Goal: Transaction & Acquisition: Purchase product/service

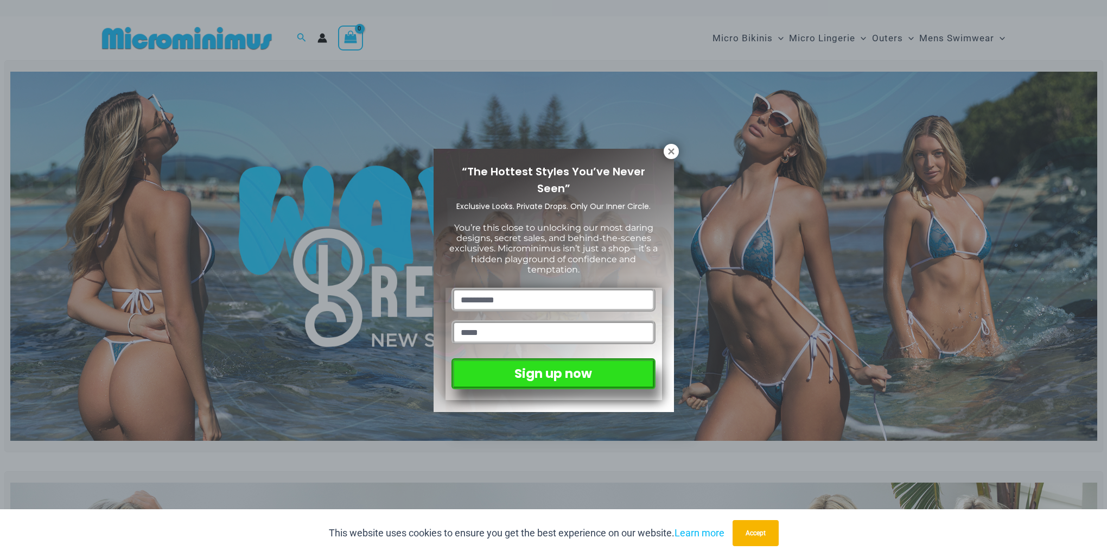
click at [739, 327] on div "“The Hottest Styles You’ve Never Seen” Exclusive Looks. Private Drops. Only Our…" at bounding box center [553, 278] width 1107 height 557
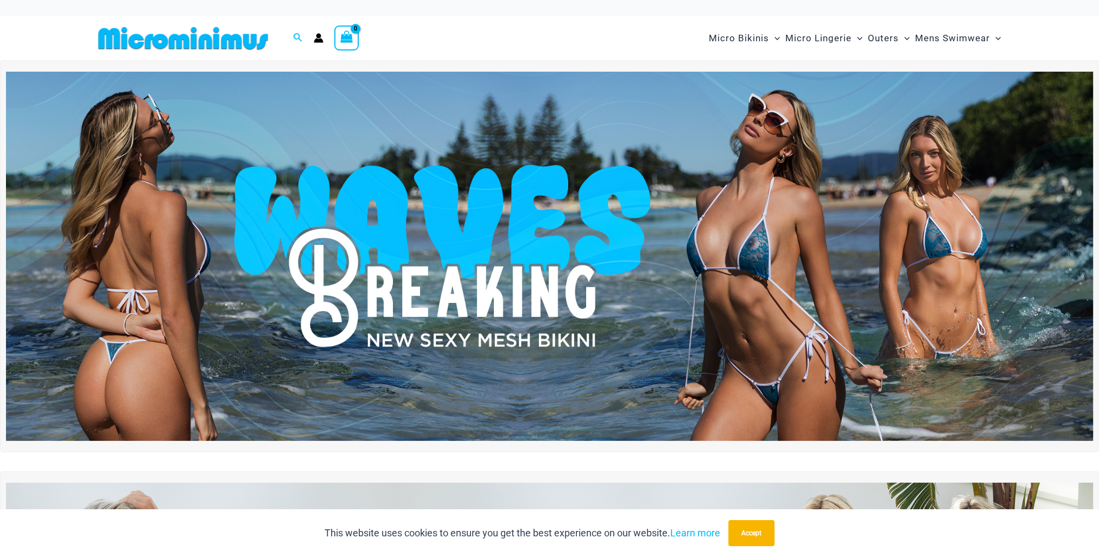
click at [744, 321] on img at bounding box center [549, 256] width 1087 height 369
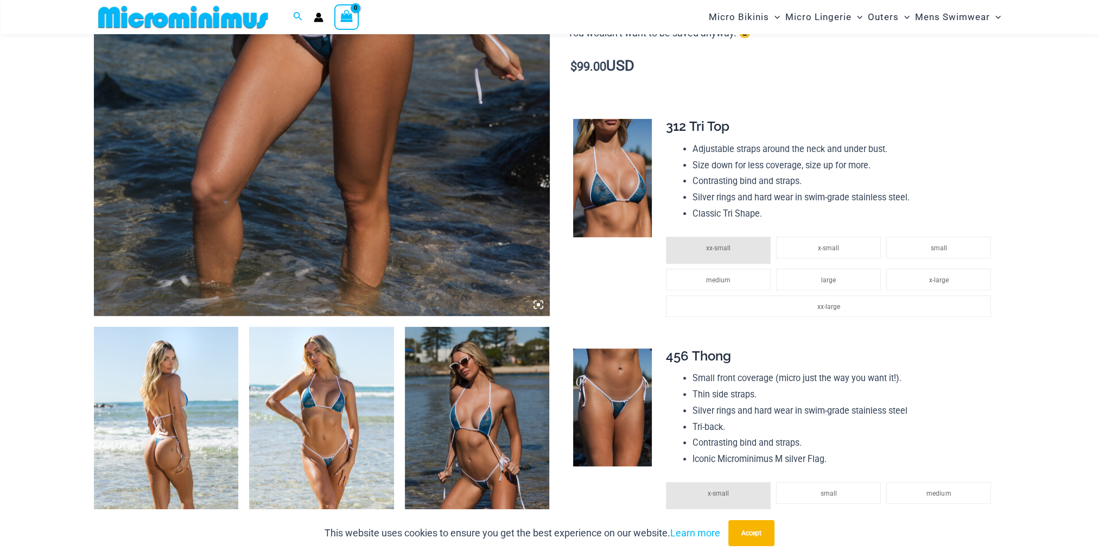
scroll to position [479, 0]
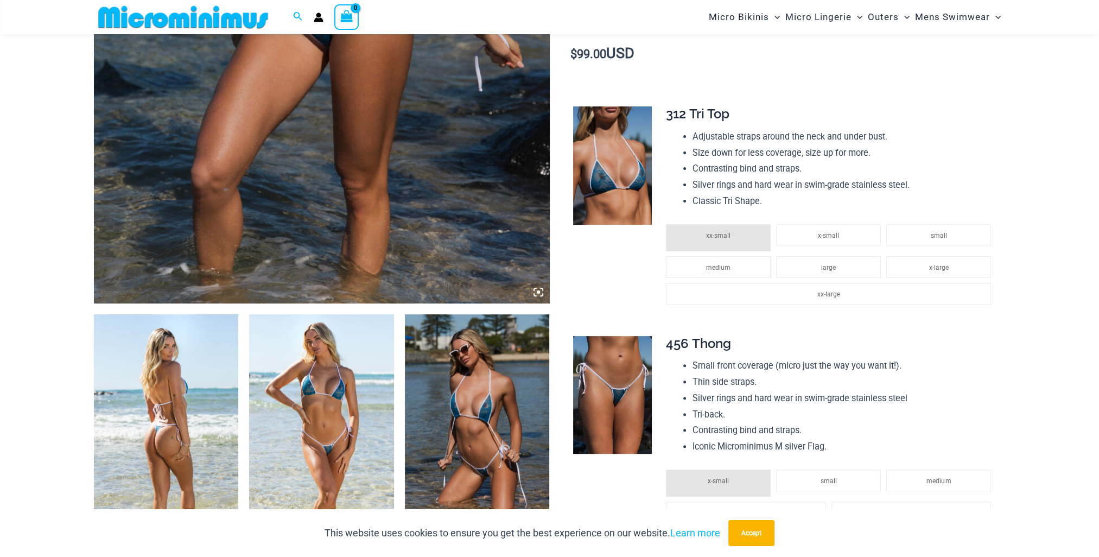
click at [202, 429] on img at bounding box center [166, 422] width 145 height 217
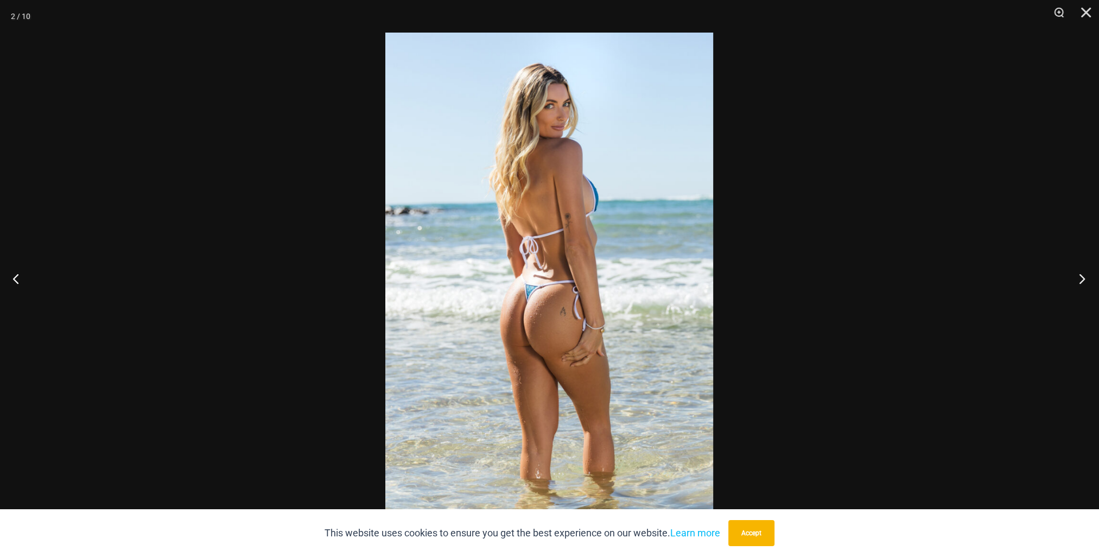
click at [1079, 276] on button "Next" at bounding box center [1078, 278] width 41 height 54
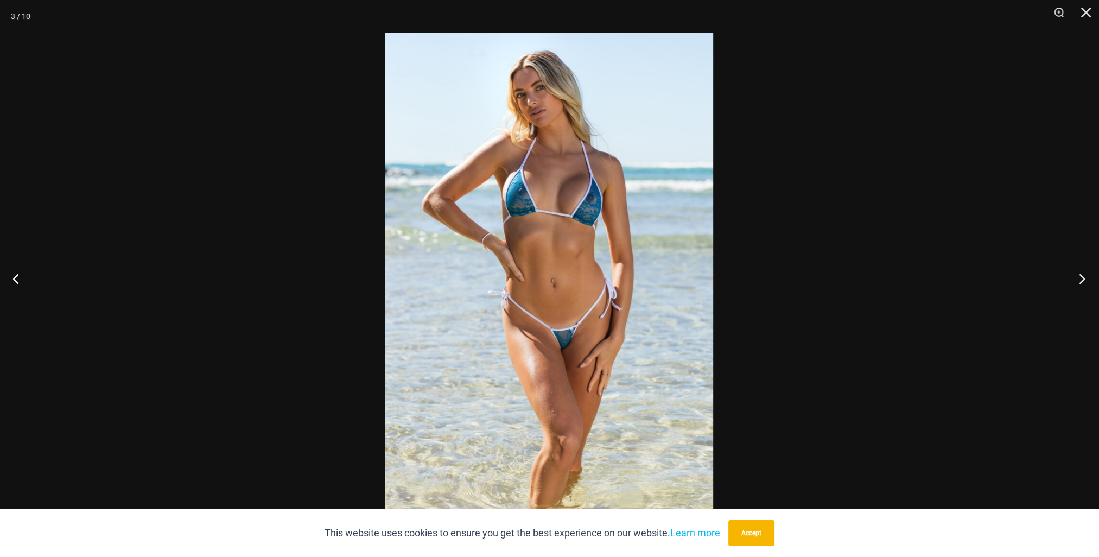
click at [1079, 276] on button "Next" at bounding box center [1078, 278] width 41 height 54
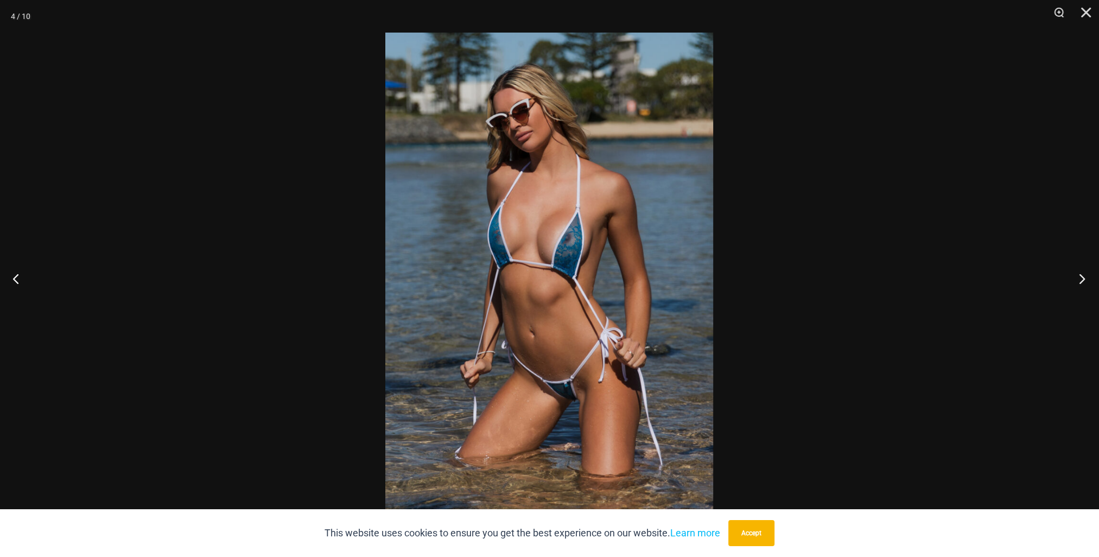
click at [1079, 276] on button "Next" at bounding box center [1078, 278] width 41 height 54
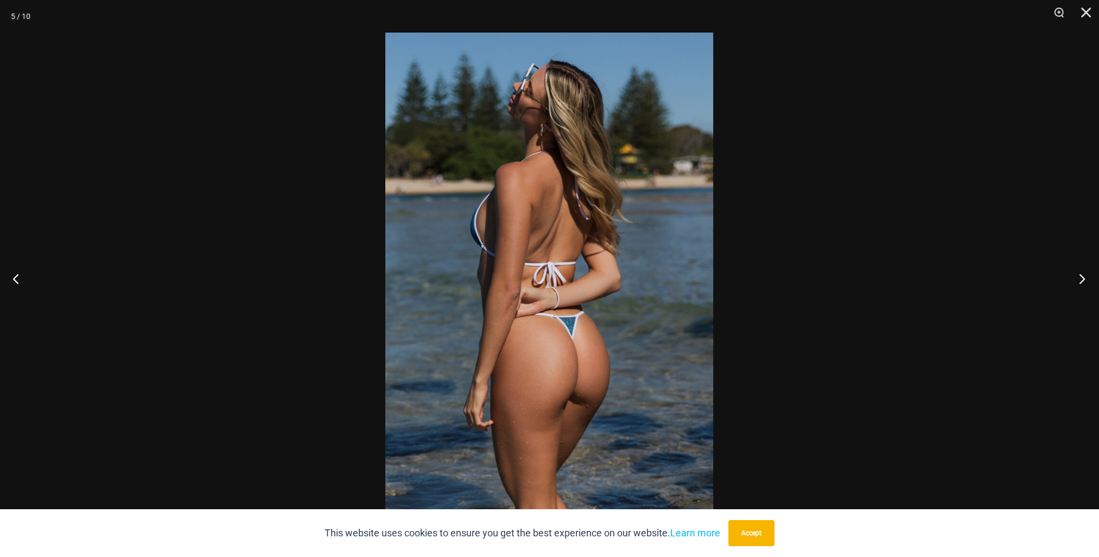
click at [1079, 276] on button "Next" at bounding box center [1078, 278] width 41 height 54
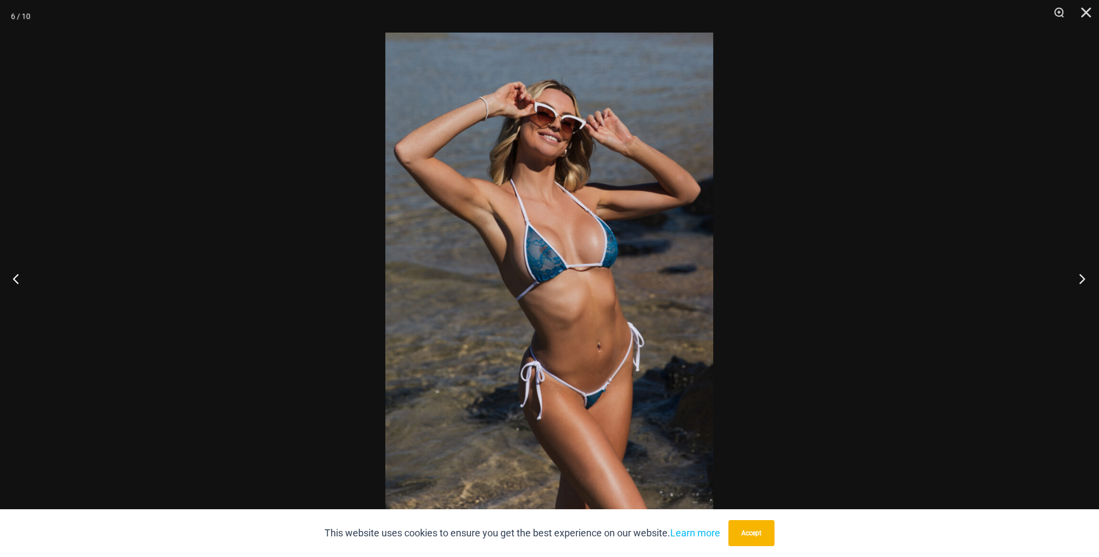
click at [1079, 276] on button "Next" at bounding box center [1078, 278] width 41 height 54
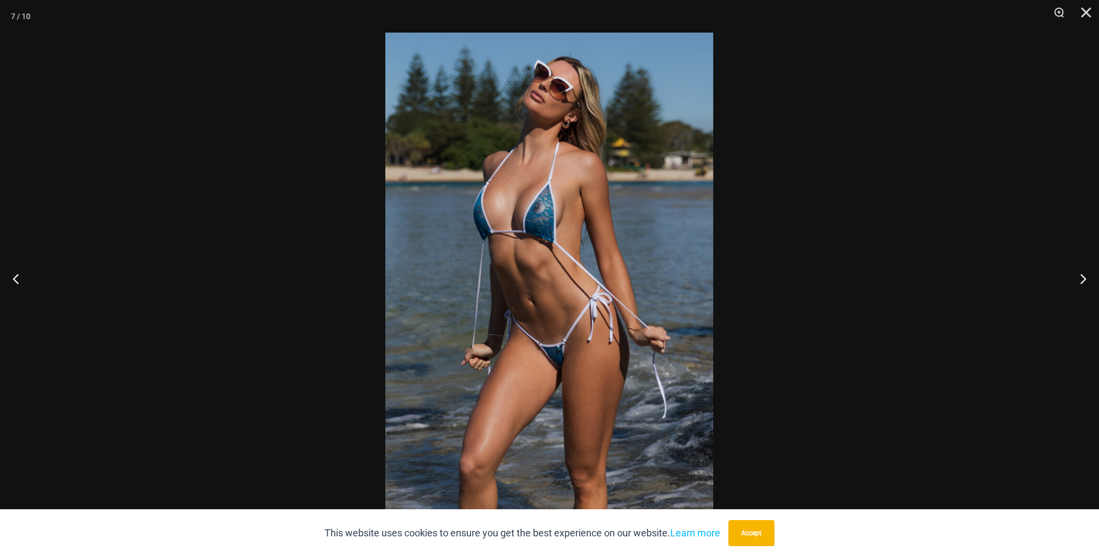
click at [894, 367] on div at bounding box center [549, 278] width 1099 height 557
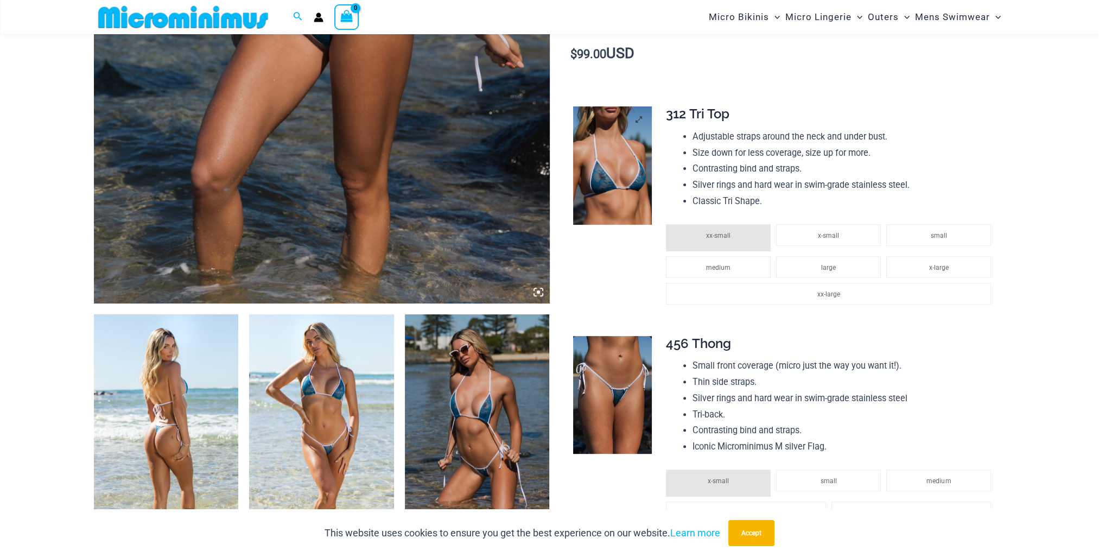
click at [620, 190] on img at bounding box center [612, 165] width 79 height 118
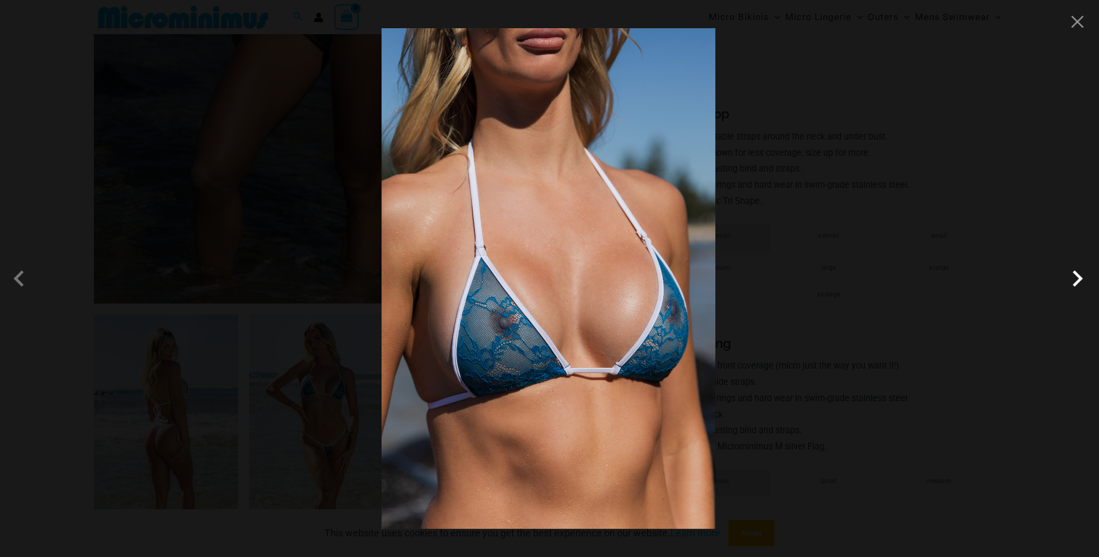
click at [1076, 267] on span at bounding box center [1077, 278] width 33 height 33
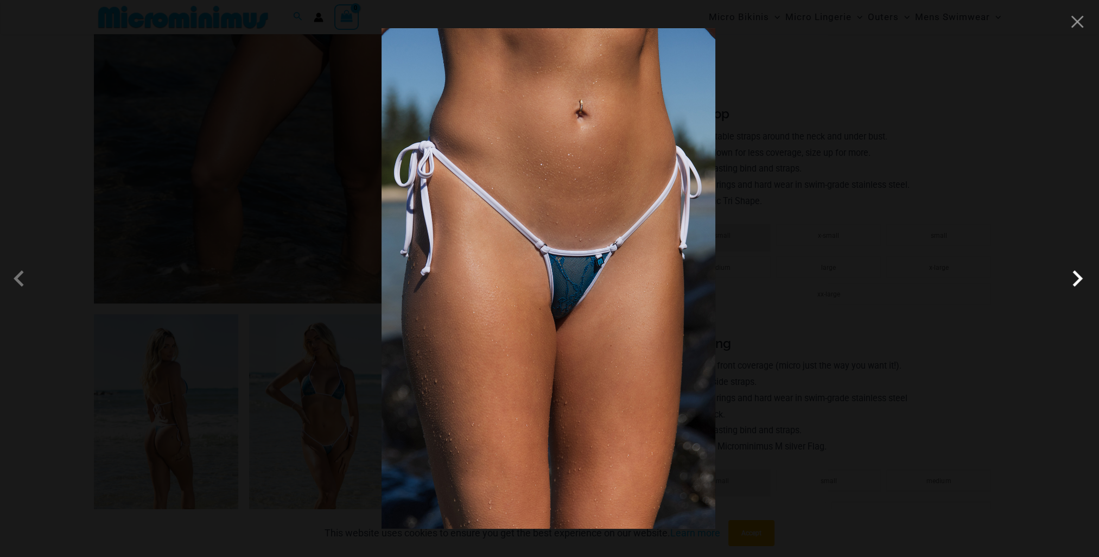
click at [1076, 267] on span at bounding box center [1077, 278] width 33 height 33
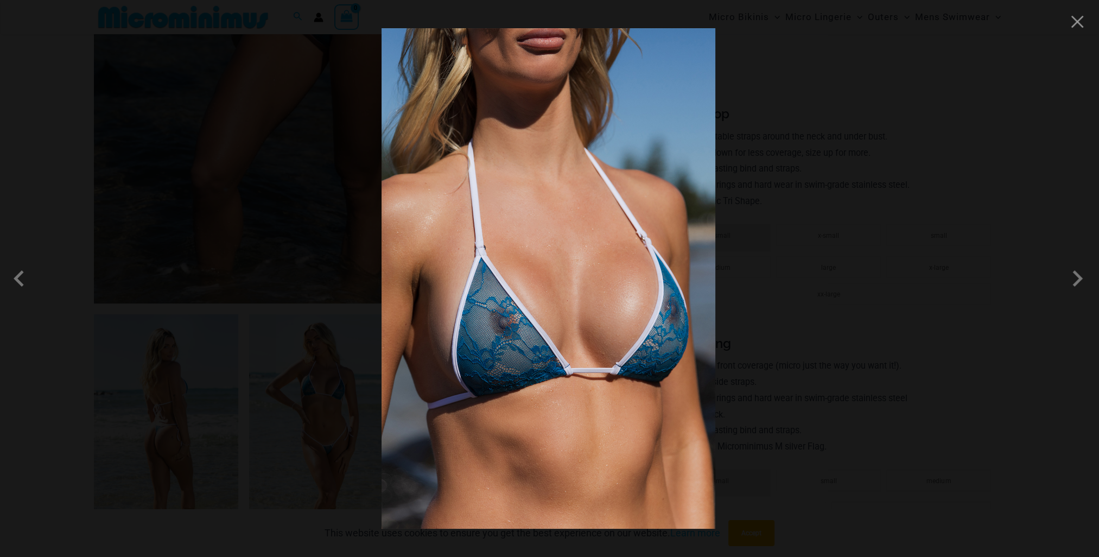
click at [1021, 370] on div at bounding box center [549, 278] width 1099 height 557
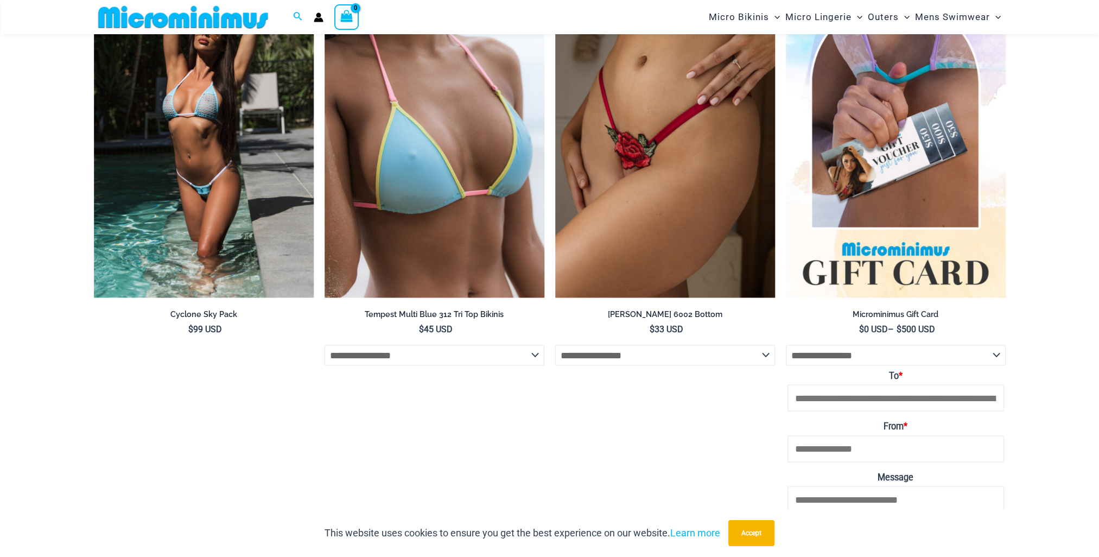
scroll to position [2378, 0]
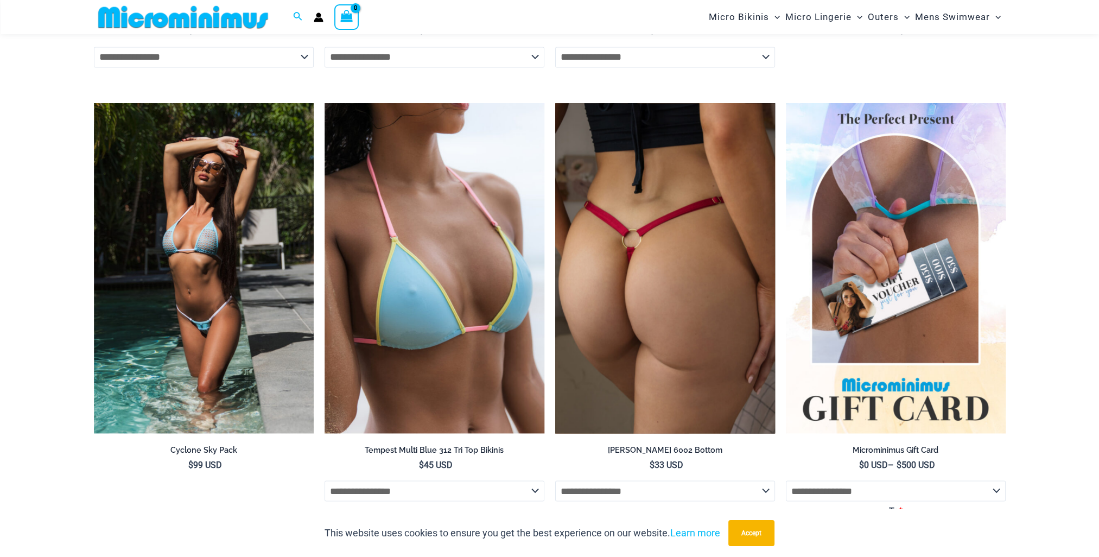
click at [688, 296] on img at bounding box center [665, 268] width 220 height 330
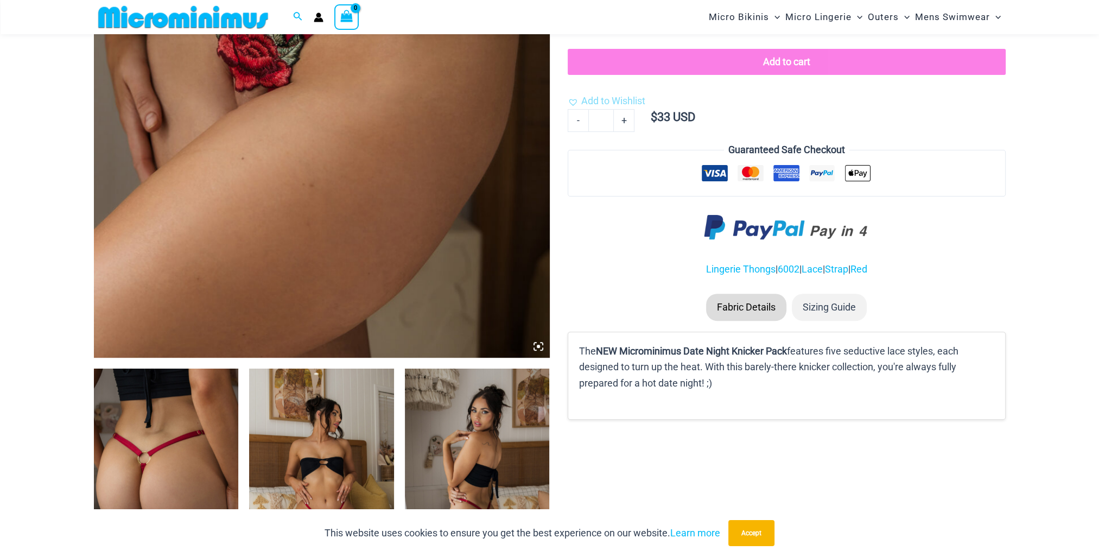
scroll to position [588, 0]
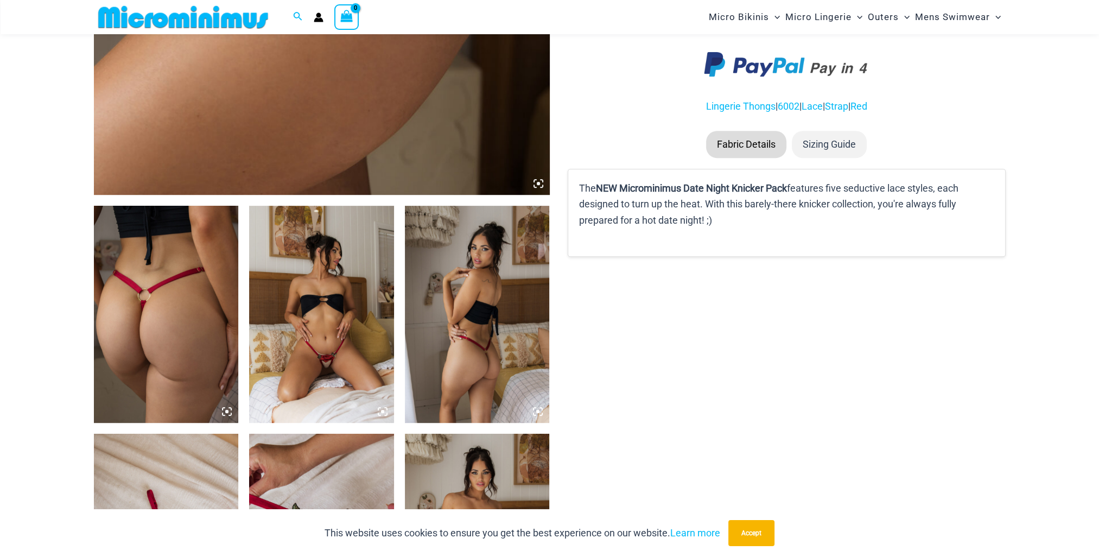
click at [324, 328] on img at bounding box center [321, 314] width 145 height 217
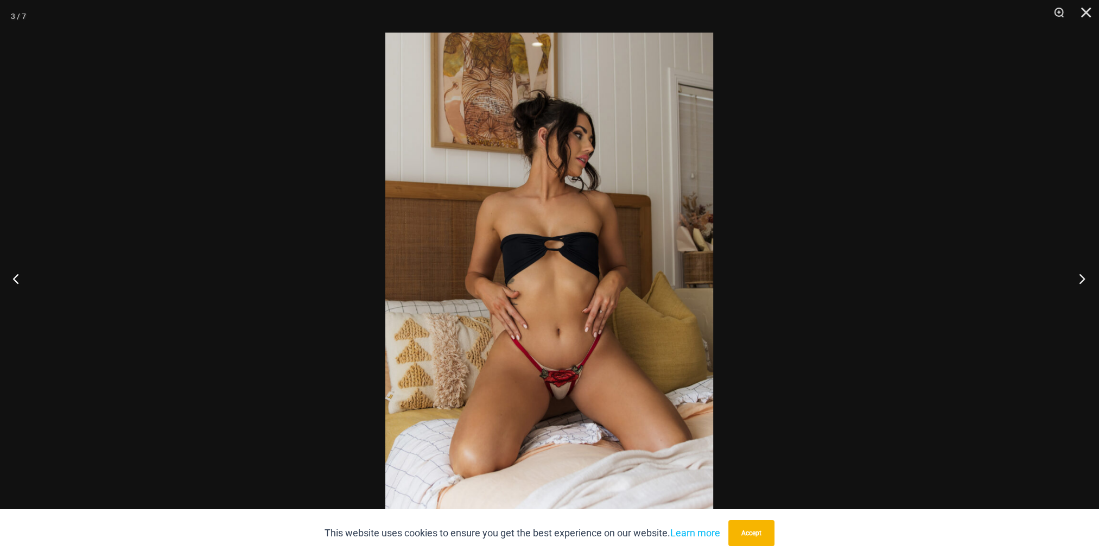
click at [1085, 279] on button "Next" at bounding box center [1078, 278] width 41 height 54
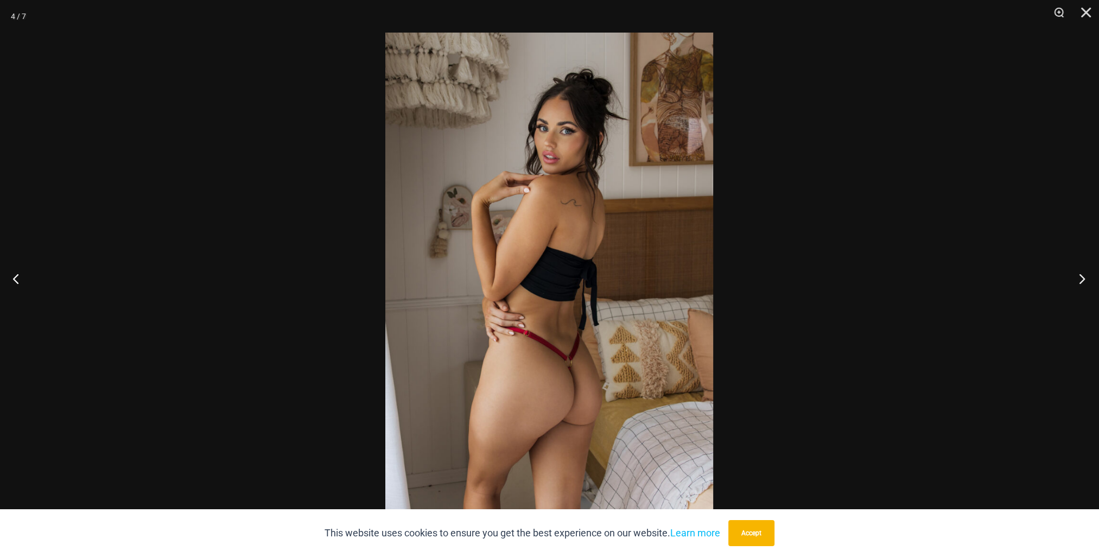
click at [1085, 279] on button "Next" at bounding box center [1078, 278] width 41 height 54
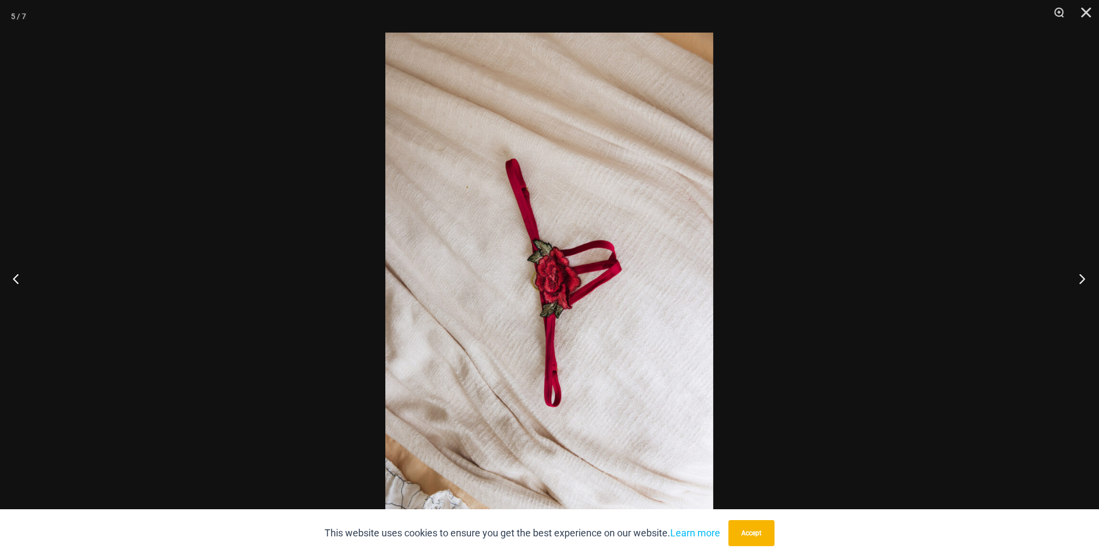
click at [1085, 279] on button "Next" at bounding box center [1078, 278] width 41 height 54
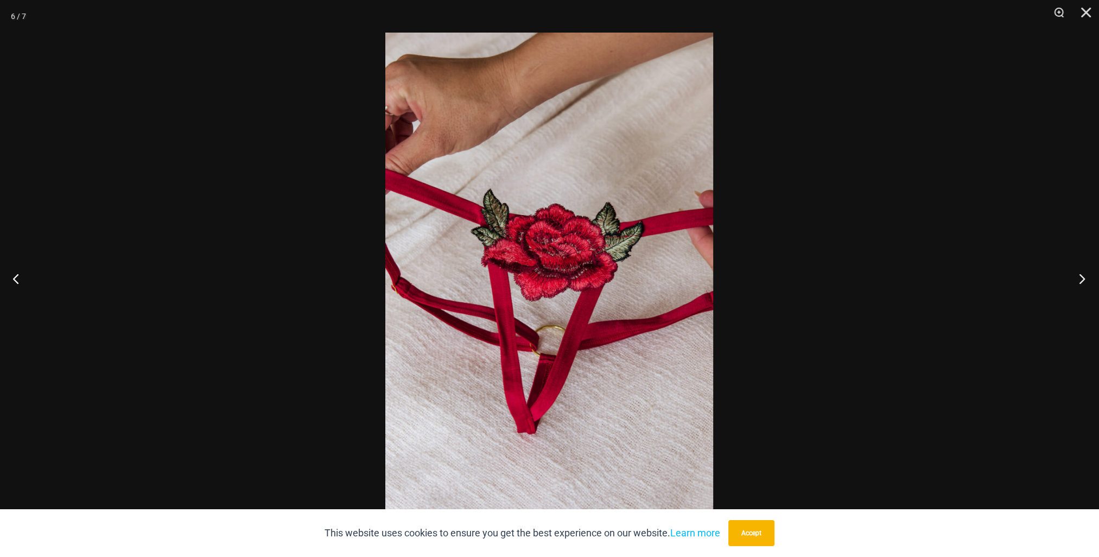
click at [1085, 279] on button "Next" at bounding box center [1078, 278] width 41 height 54
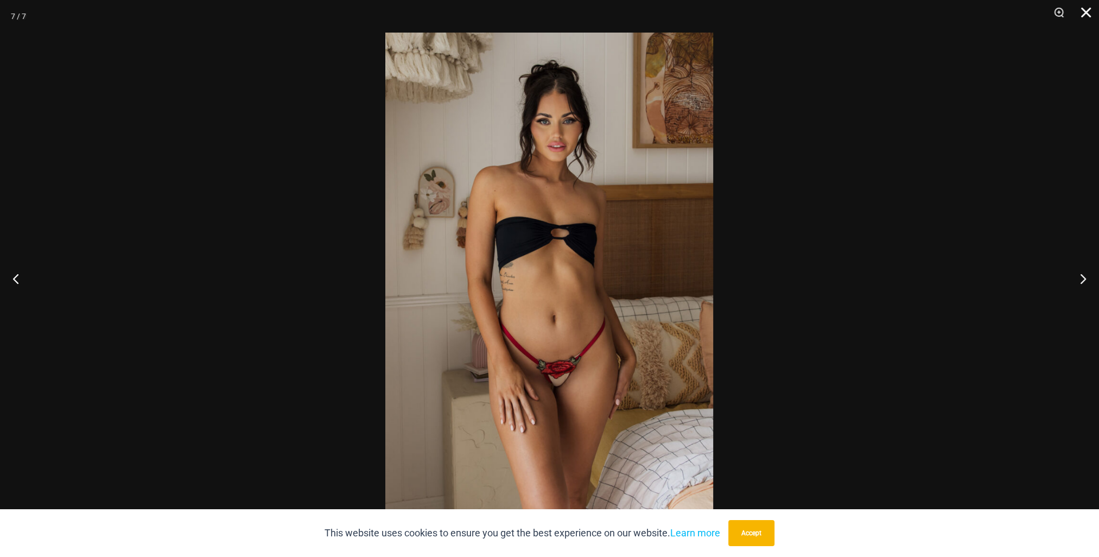
click at [1087, 12] on button "Close" at bounding box center [1081, 16] width 27 height 33
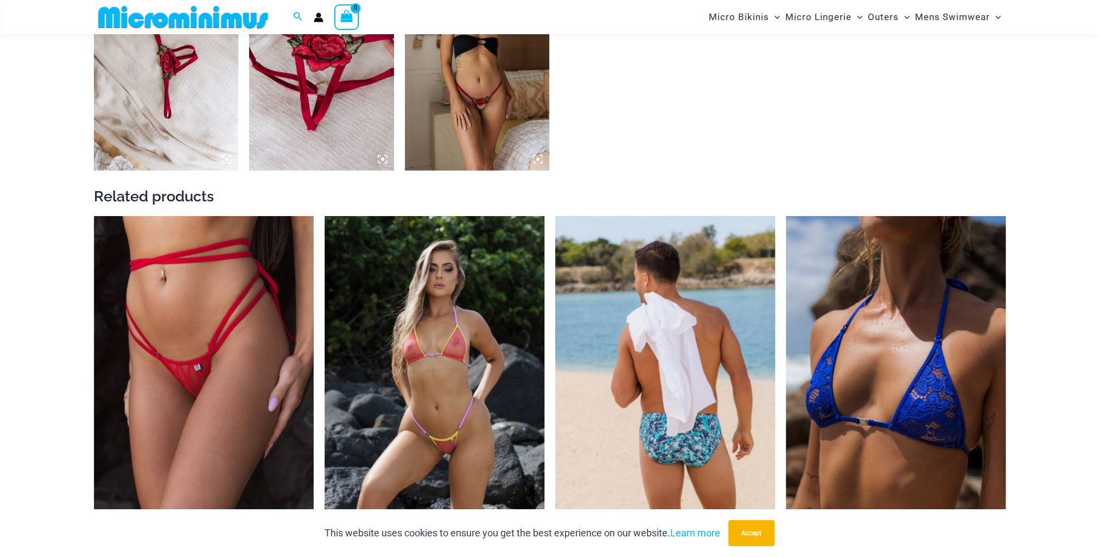
scroll to position [1184, 0]
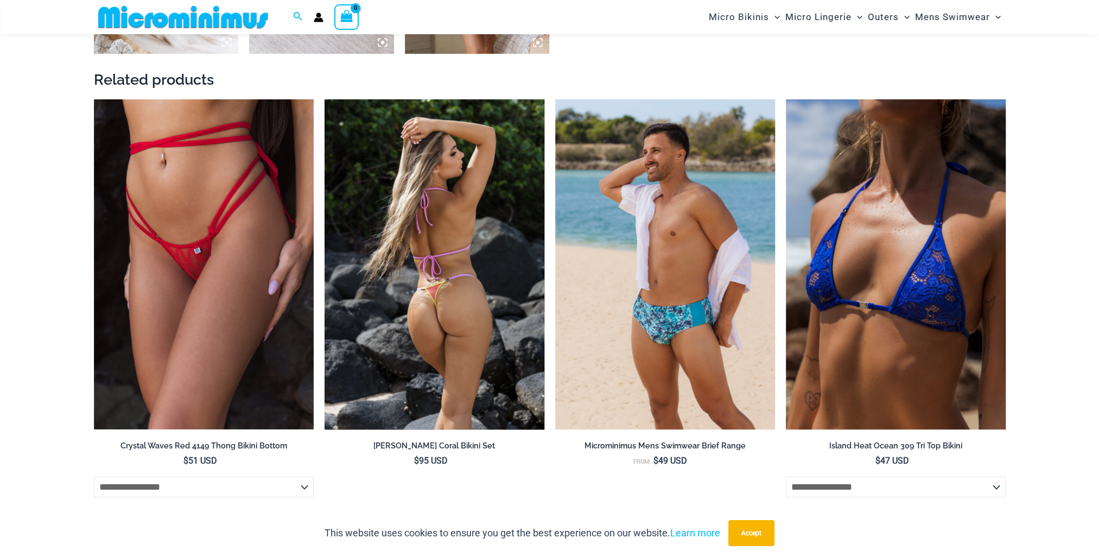
click at [452, 285] on img at bounding box center [434, 264] width 220 height 330
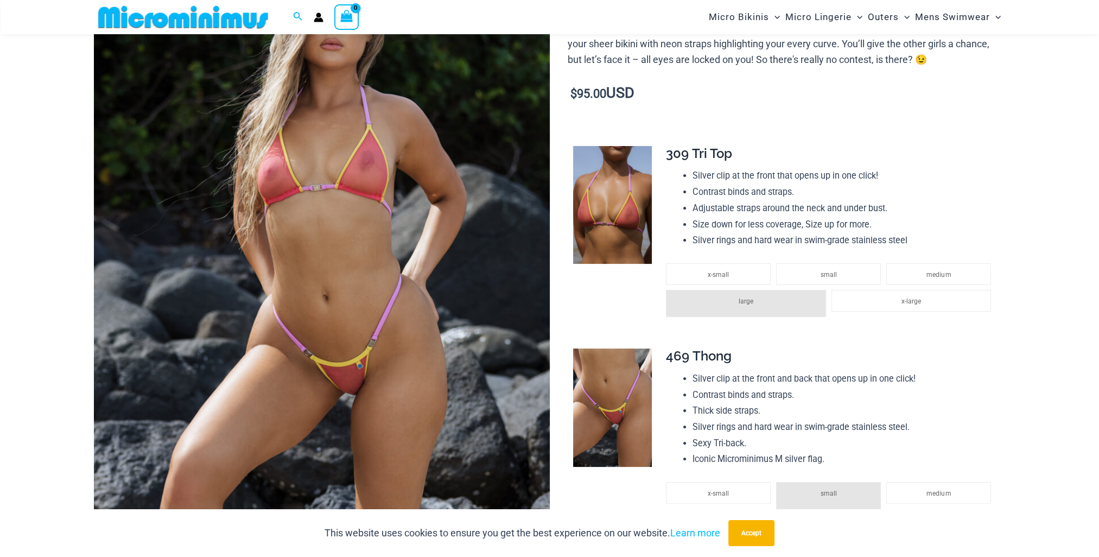
scroll to position [207, 0]
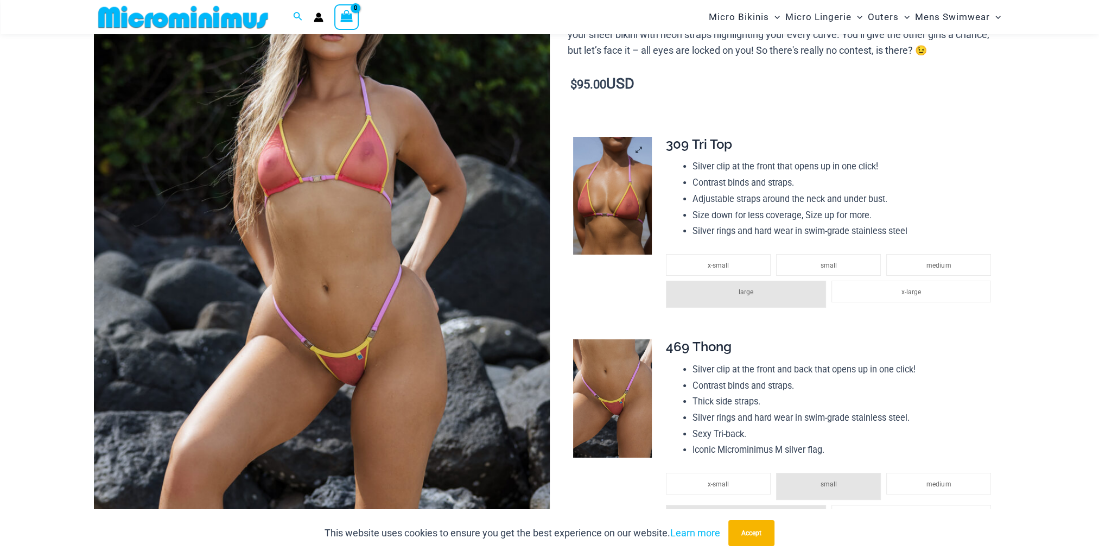
click at [590, 205] on img at bounding box center [612, 196] width 79 height 118
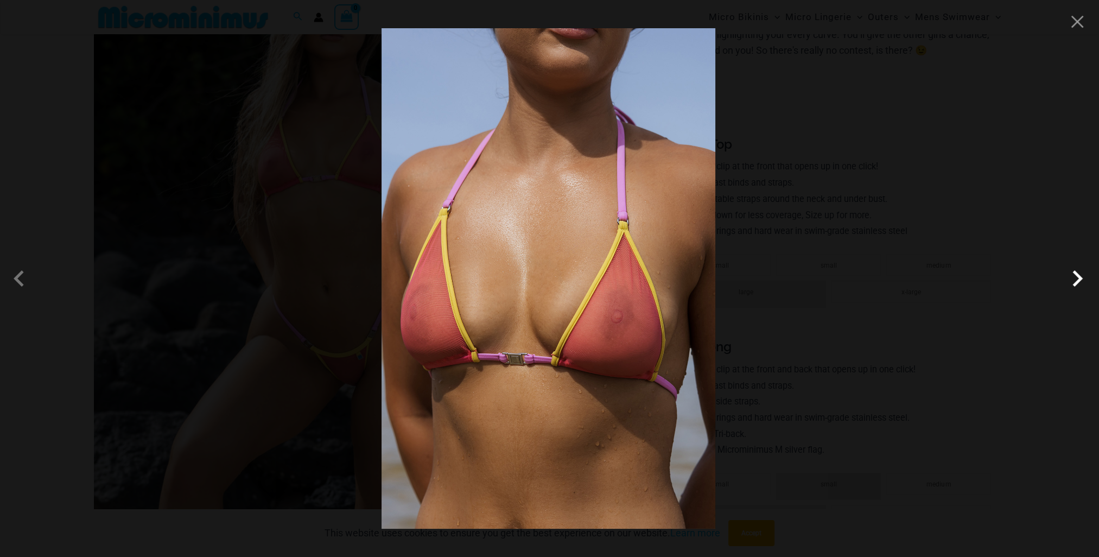
click at [1074, 288] on span at bounding box center [1077, 278] width 33 height 33
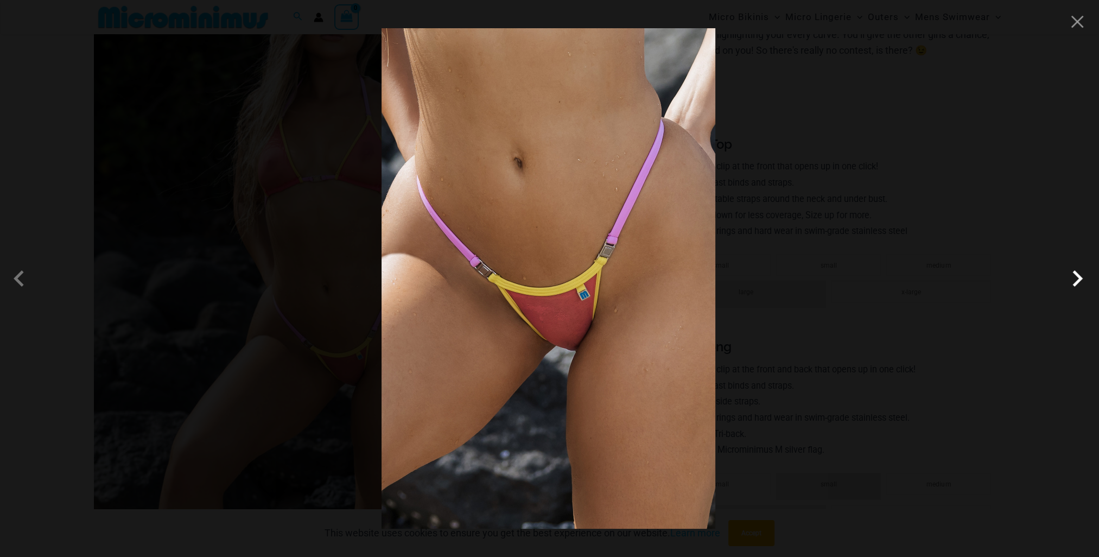
click at [1074, 287] on span at bounding box center [1077, 278] width 33 height 33
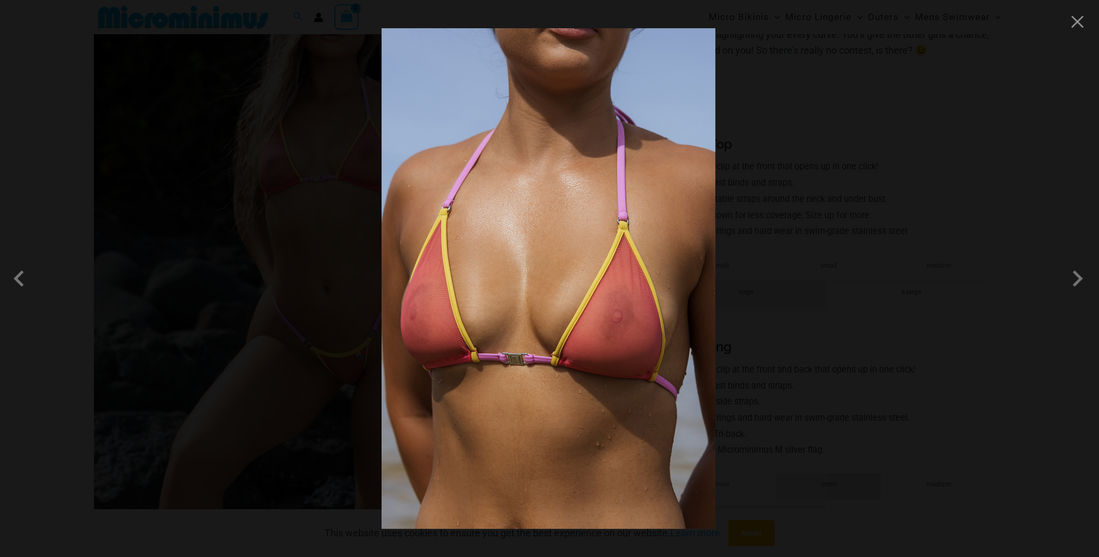
click at [989, 429] on div at bounding box center [549, 278] width 1099 height 557
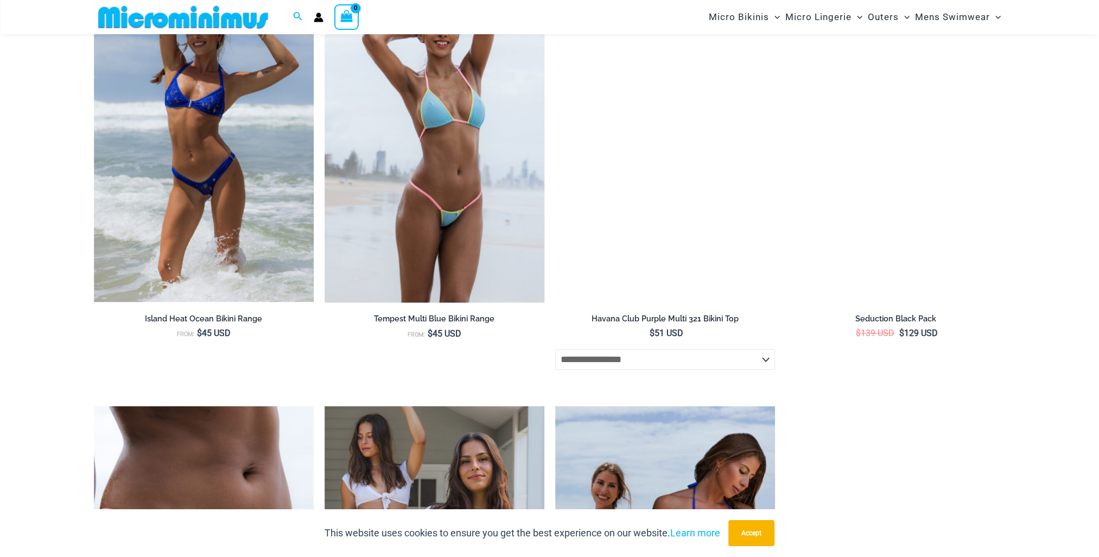
scroll to position [1292, 0]
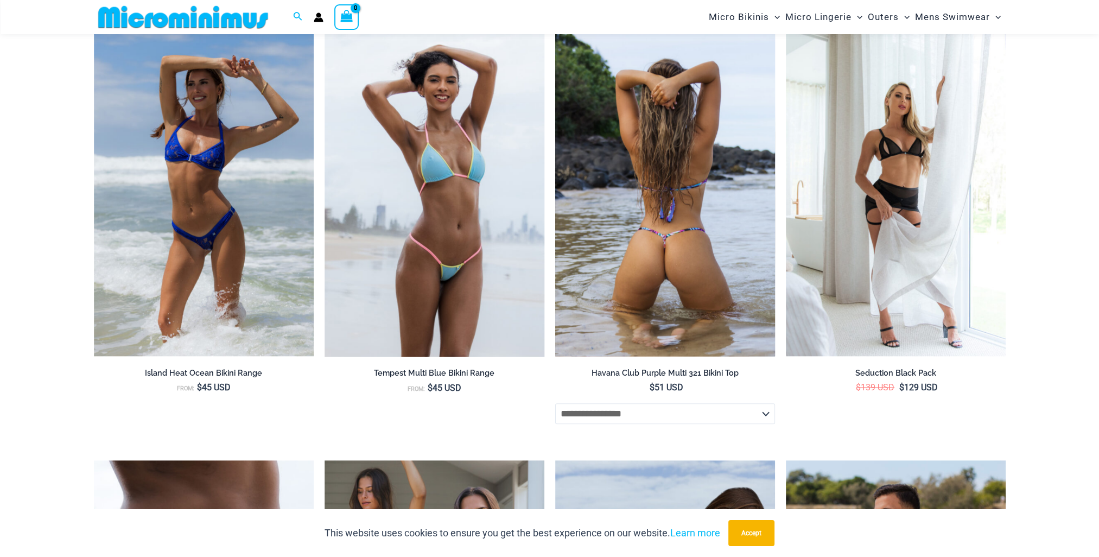
click at [691, 290] on img at bounding box center [665, 192] width 220 height 330
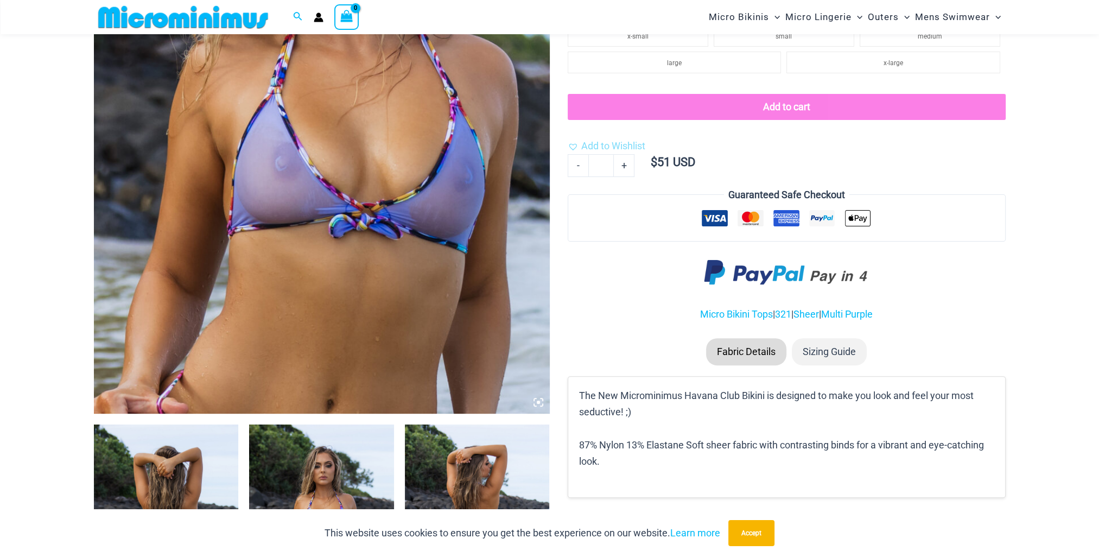
scroll to position [477, 0]
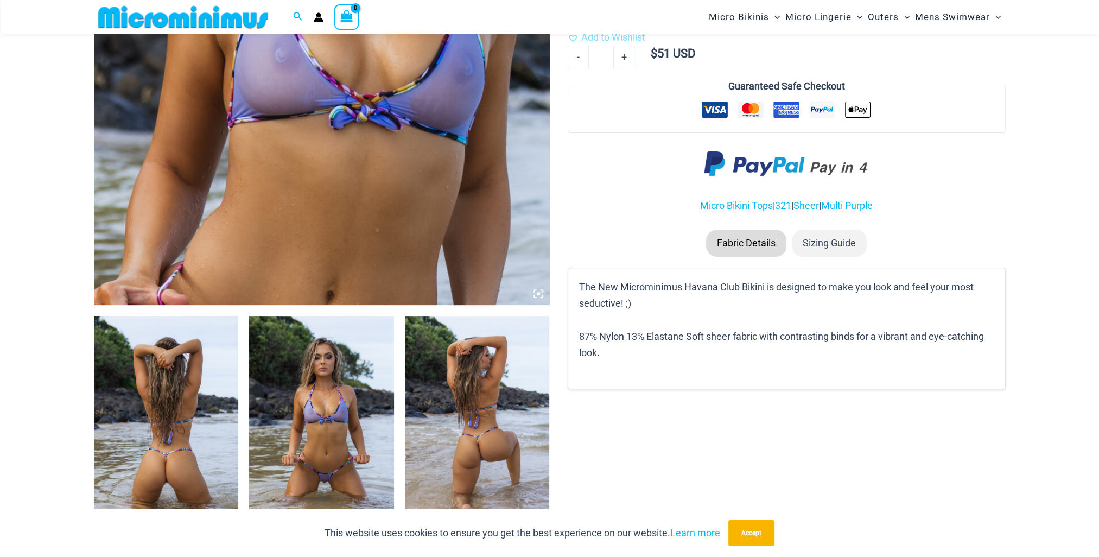
click at [161, 442] on img at bounding box center [166, 424] width 145 height 217
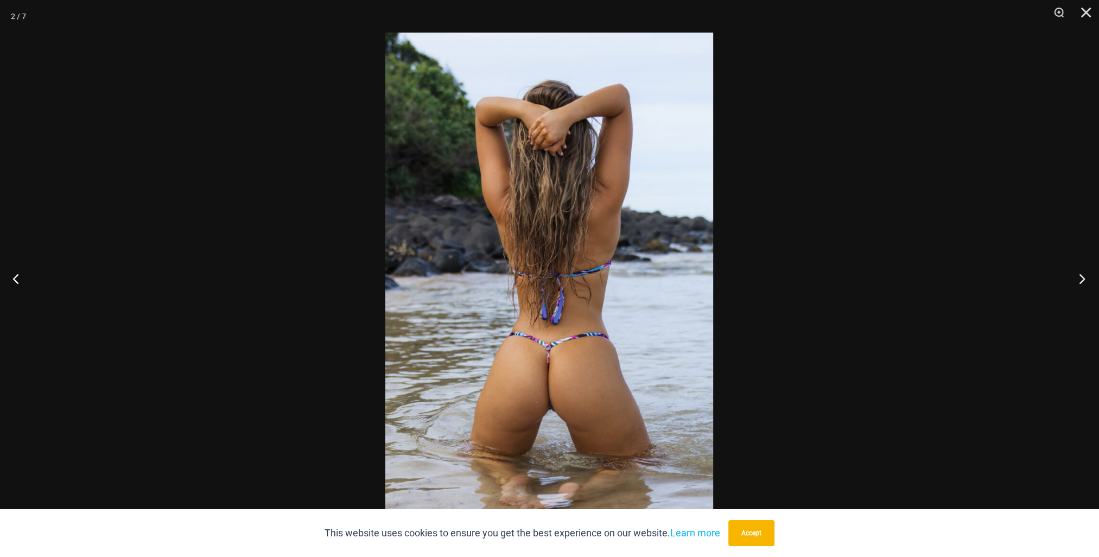
click at [1084, 272] on button "Next" at bounding box center [1078, 278] width 41 height 54
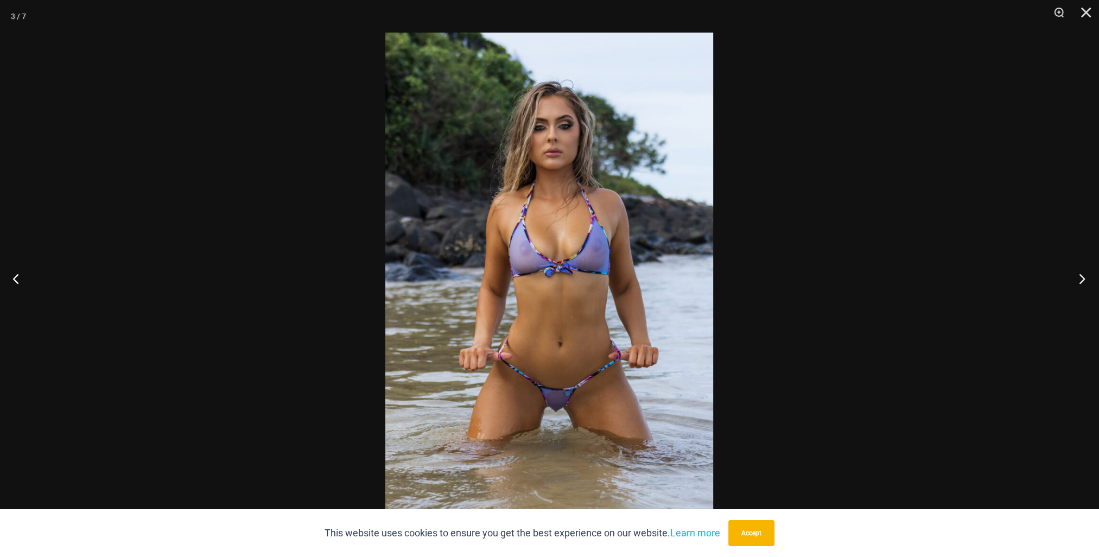
click at [1082, 275] on button "Next" at bounding box center [1078, 278] width 41 height 54
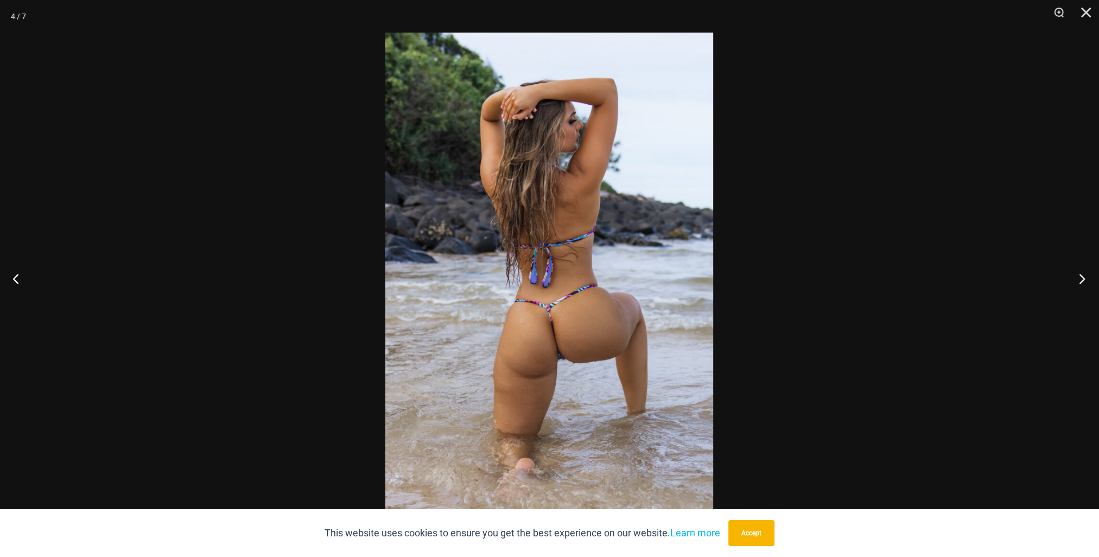
click at [1080, 275] on button "Next" at bounding box center [1078, 278] width 41 height 54
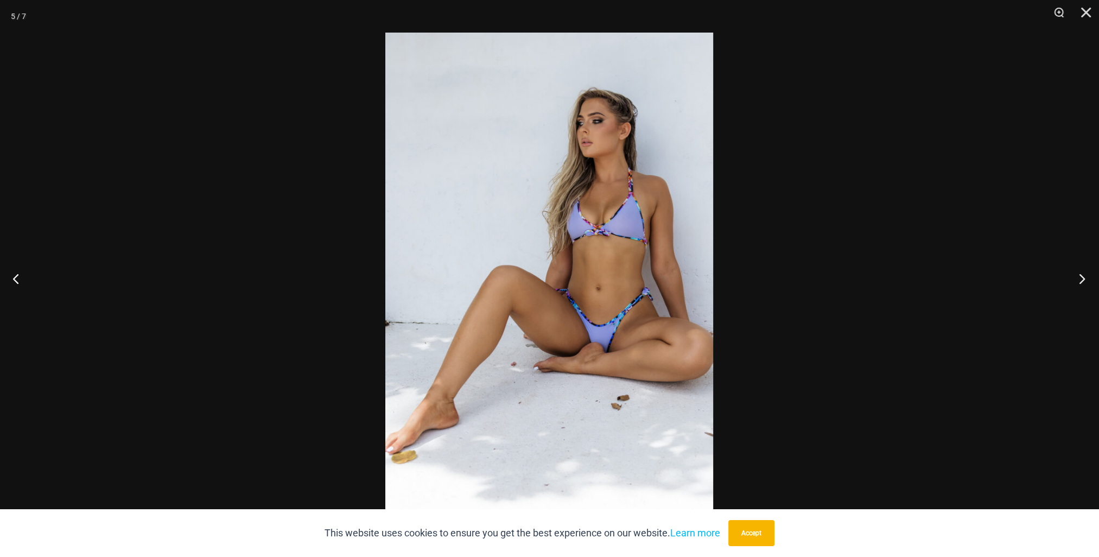
click at [1078, 274] on button "Next" at bounding box center [1078, 278] width 41 height 54
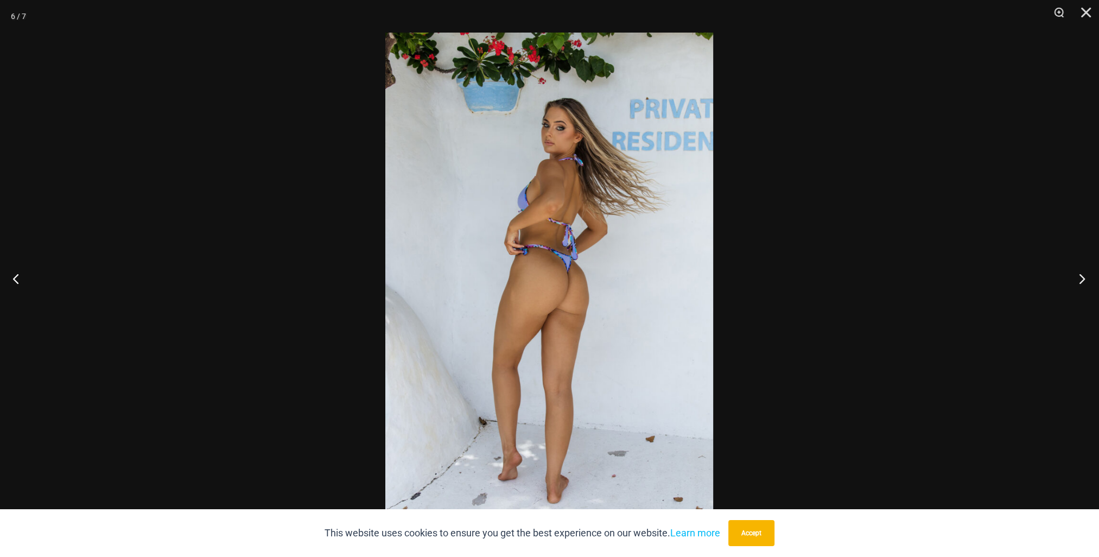
click at [1076, 274] on button "Next" at bounding box center [1078, 278] width 41 height 54
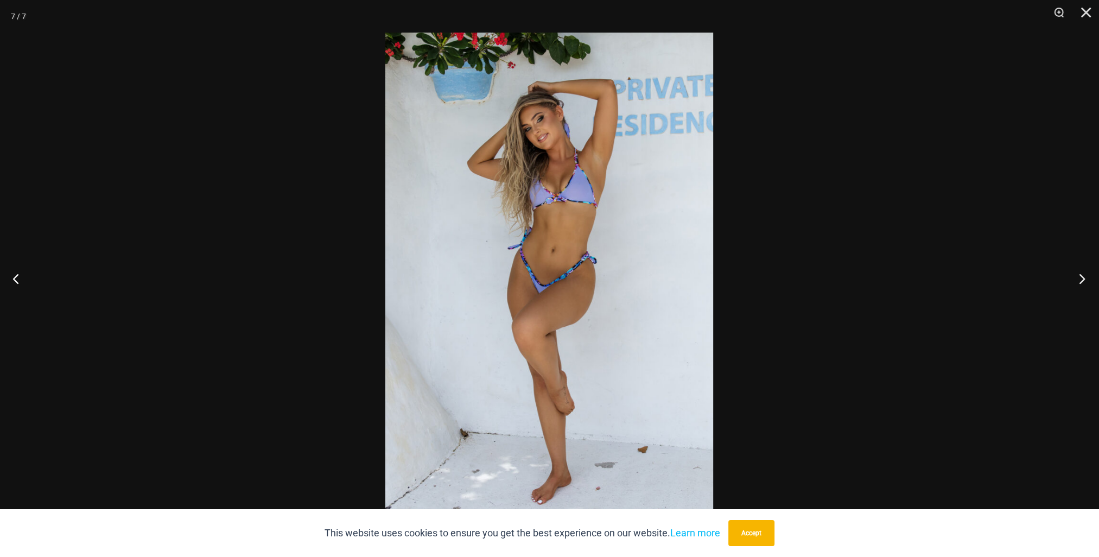
click at [1074, 272] on button "Next" at bounding box center [1078, 278] width 41 height 54
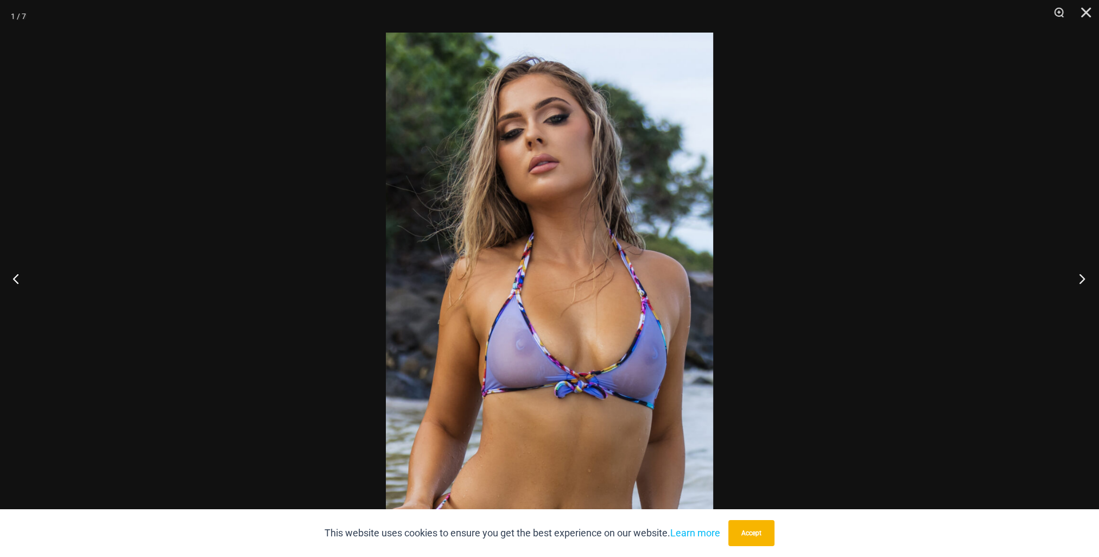
click at [1074, 272] on button "Next" at bounding box center [1078, 278] width 41 height 54
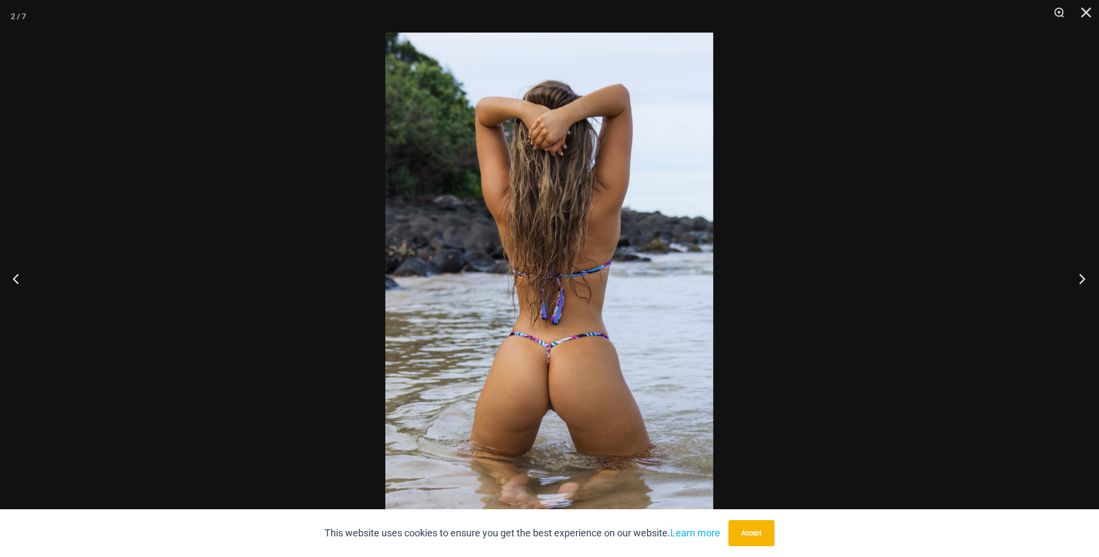
click at [1081, 285] on button "Next" at bounding box center [1078, 278] width 41 height 54
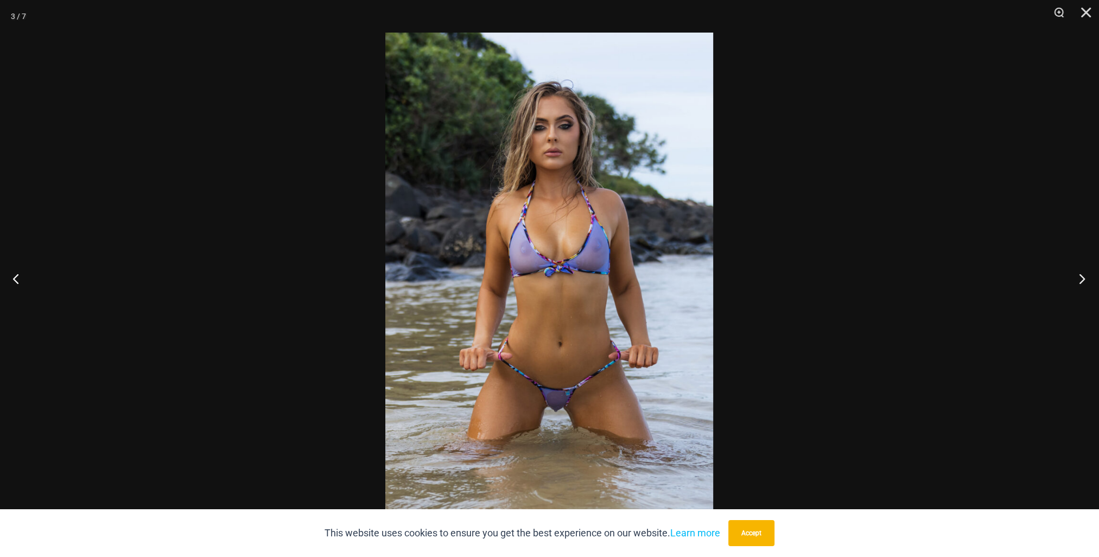
click at [1081, 285] on button "Next" at bounding box center [1078, 278] width 41 height 54
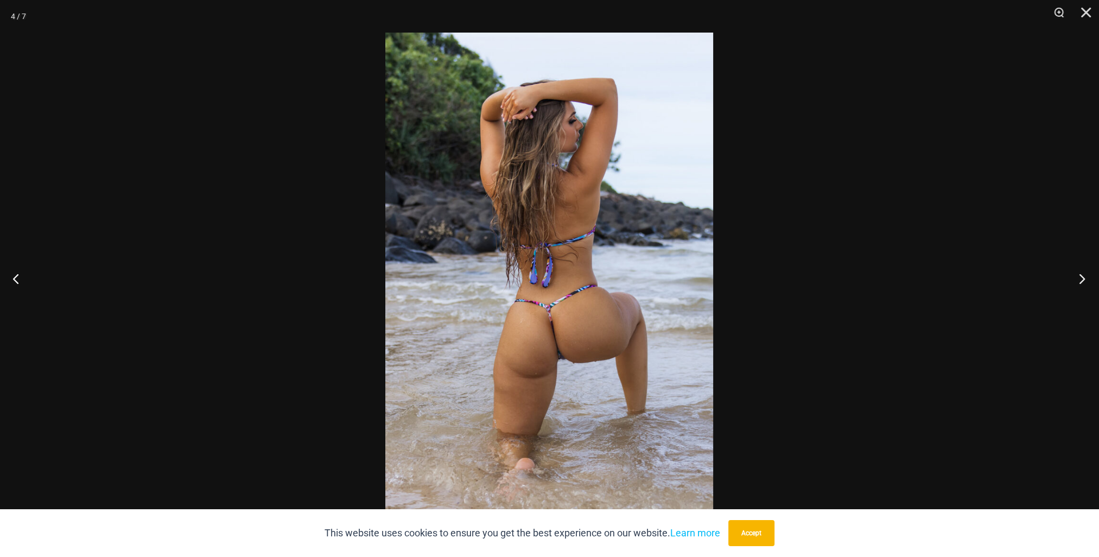
click at [1081, 285] on button "Next" at bounding box center [1078, 278] width 41 height 54
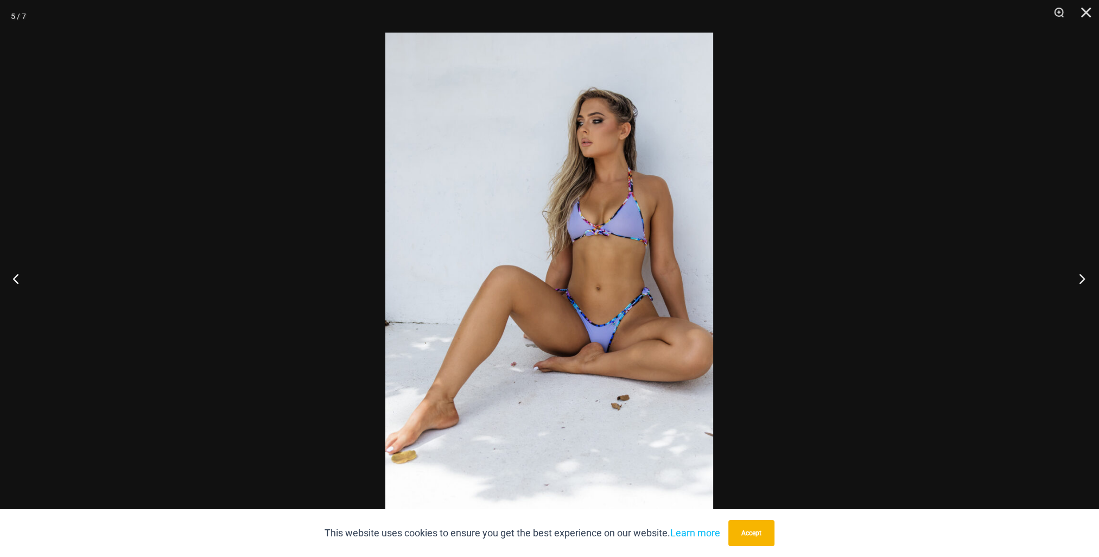
click at [1081, 285] on button "Next" at bounding box center [1078, 278] width 41 height 54
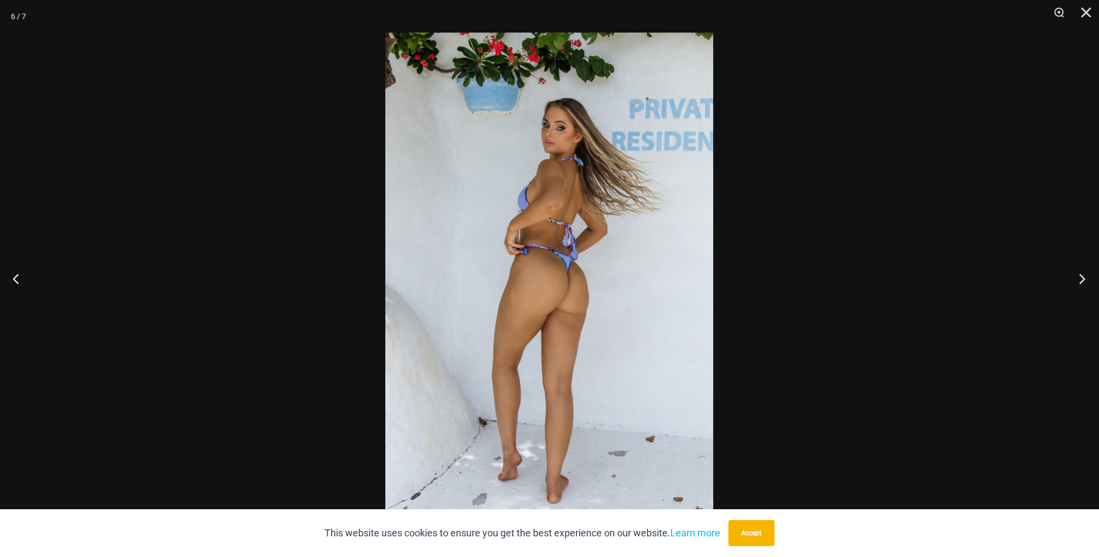
click at [1083, 280] on button "Next" at bounding box center [1078, 278] width 41 height 54
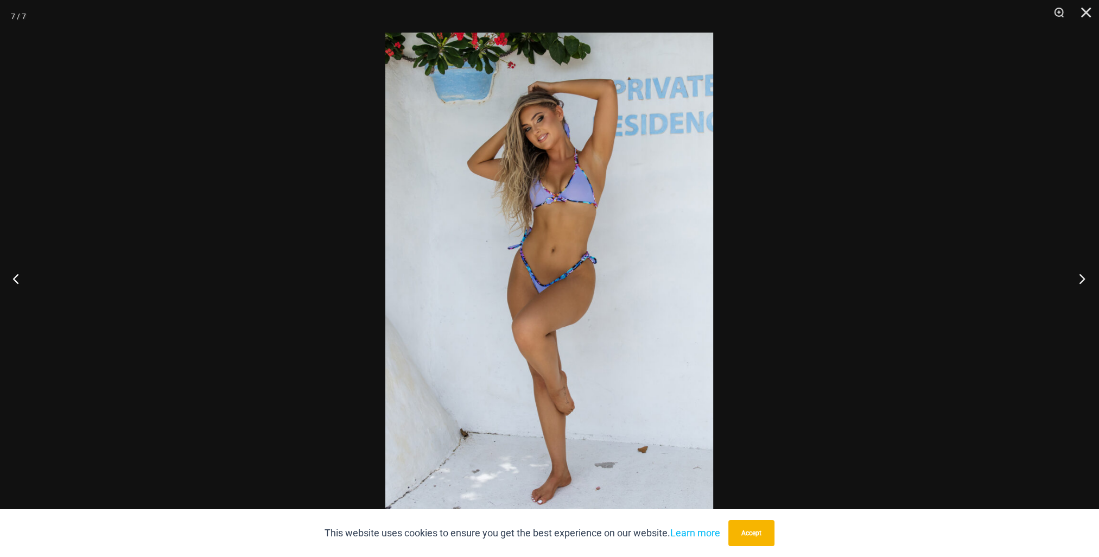
click at [1080, 280] on button "Next" at bounding box center [1078, 278] width 41 height 54
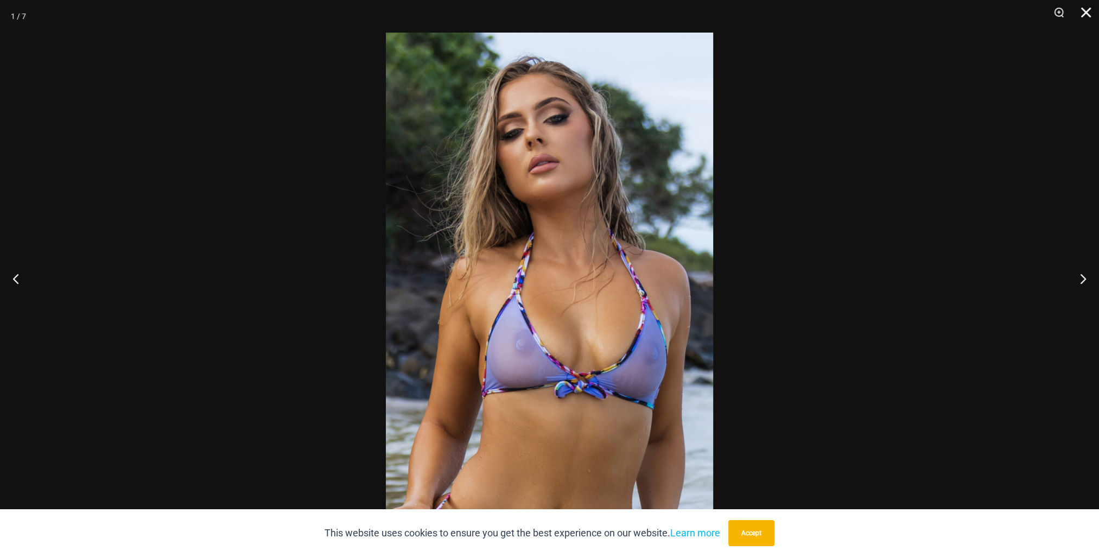
click at [1077, 16] on button "Close" at bounding box center [1081, 16] width 27 height 33
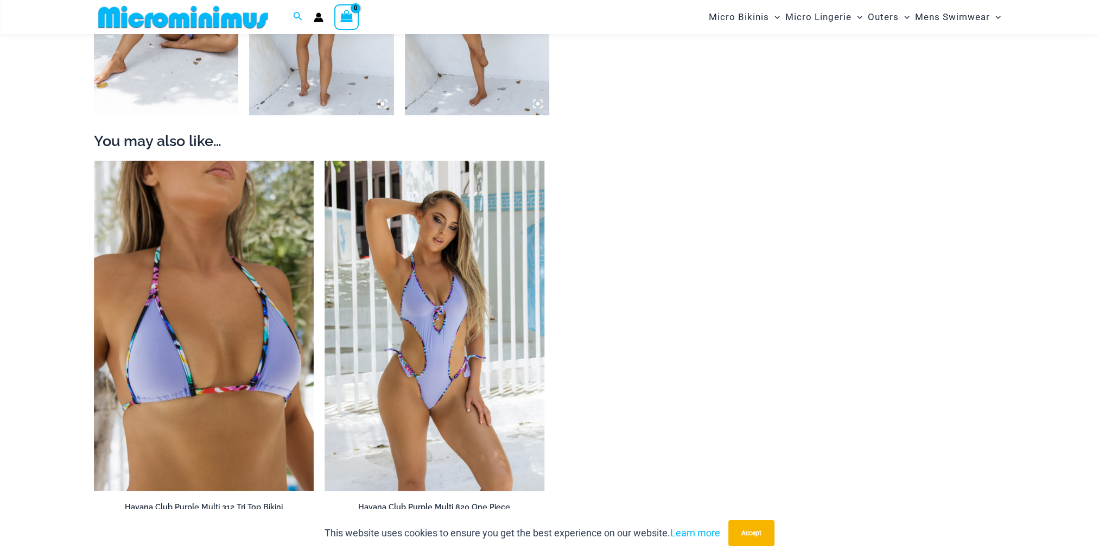
scroll to position [1238, 0]
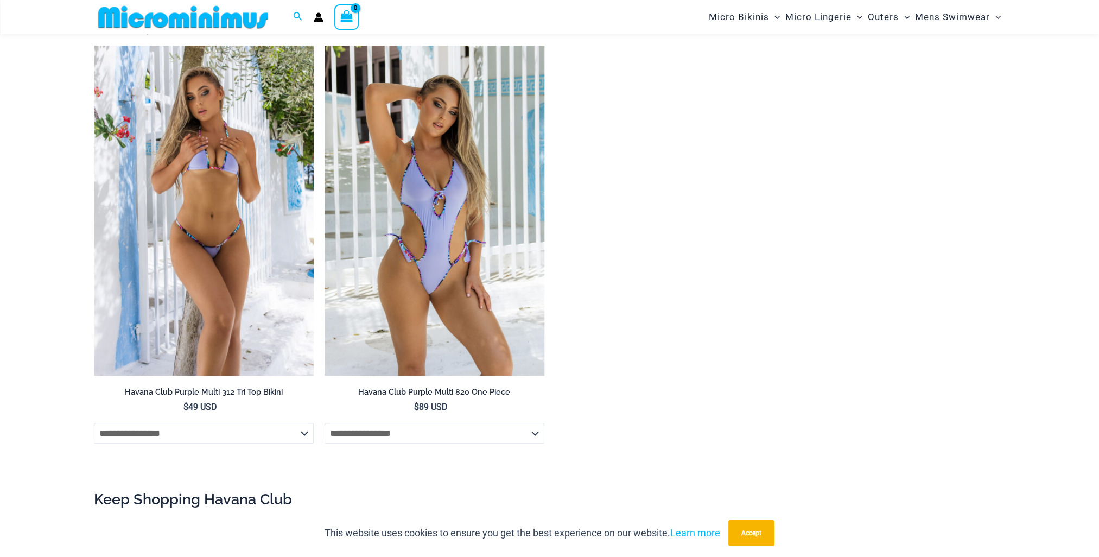
click at [227, 272] on img at bounding box center [204, 211] width 220 height 330
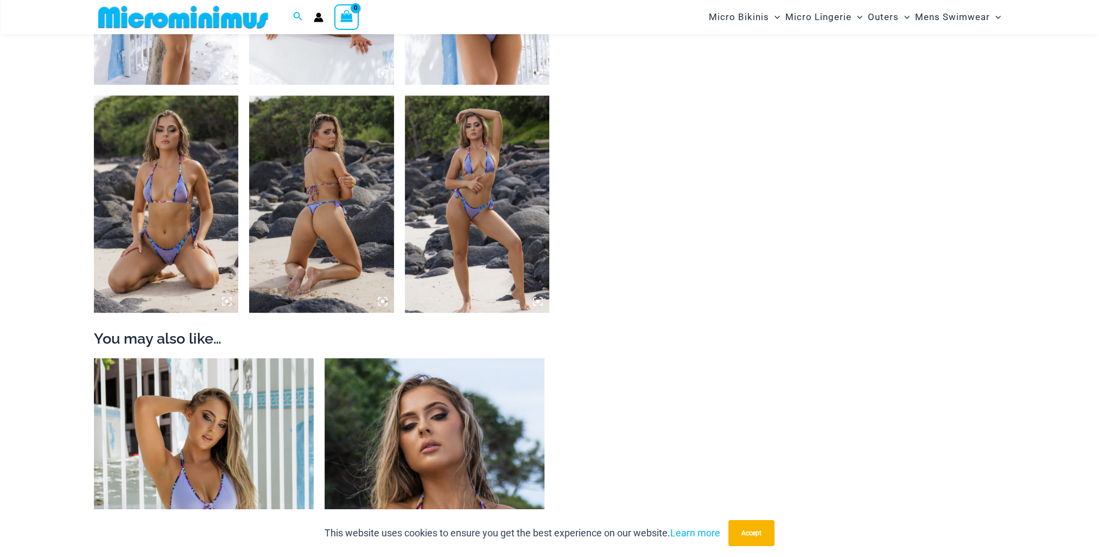
scroll to position [913, 0]
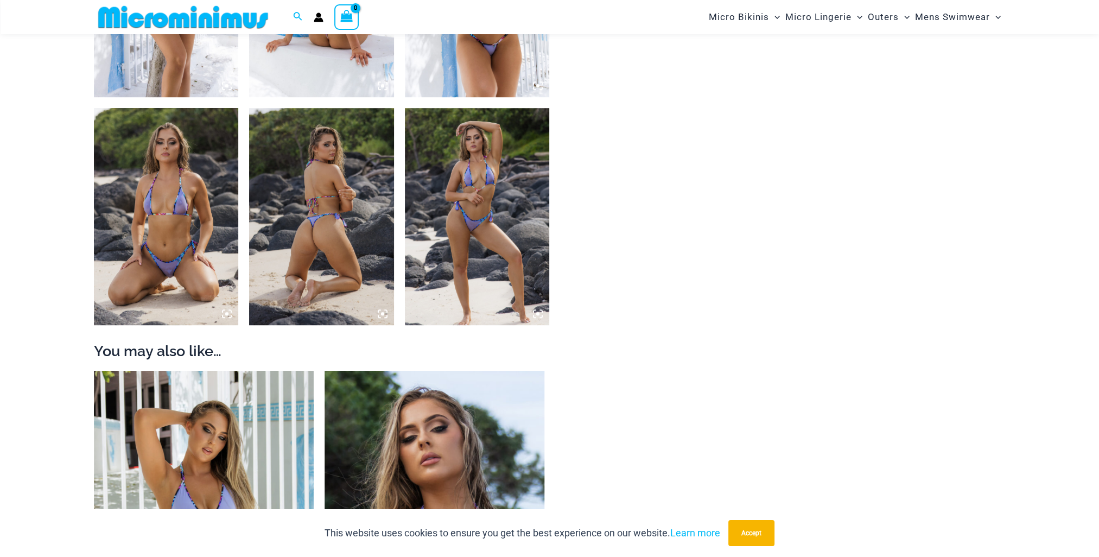
click at [150, 230] on img at bounding box center [166, 216] width 145 height 217
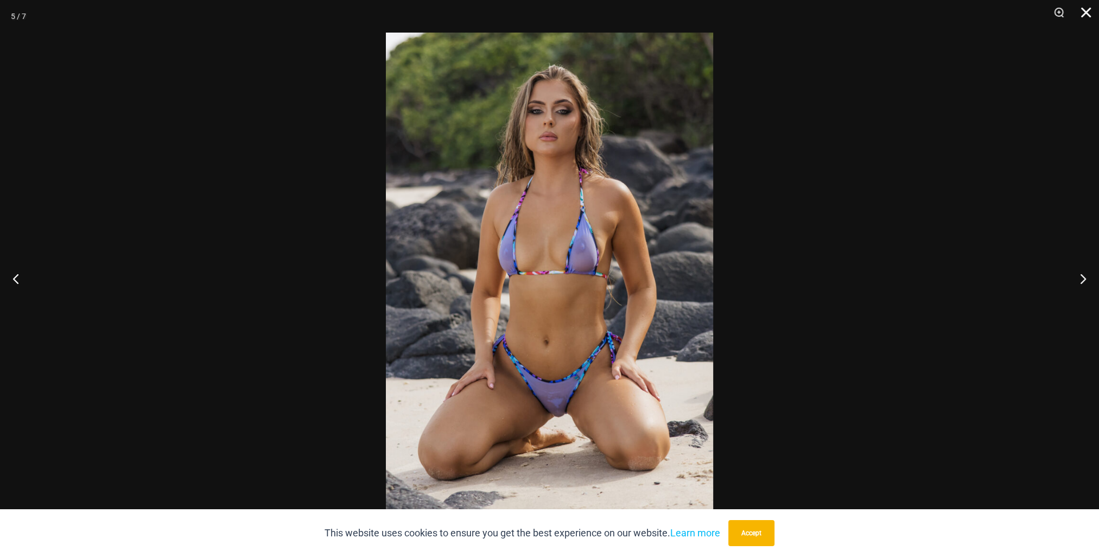
click at [1094, 10] on button "Close" at bounding box center [1081, 16] width 27 height 33
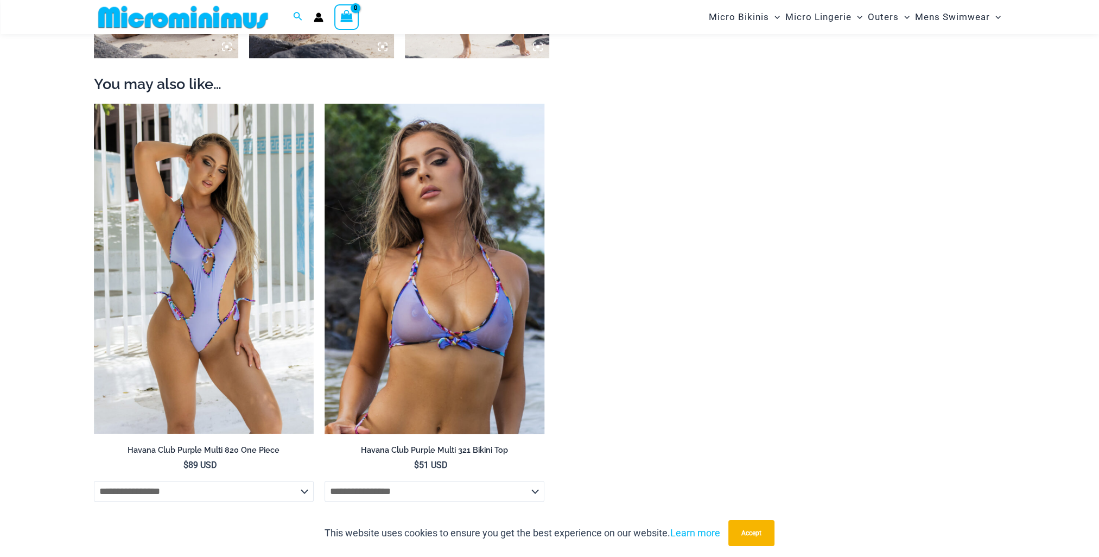
scroll to position [1184, 0]
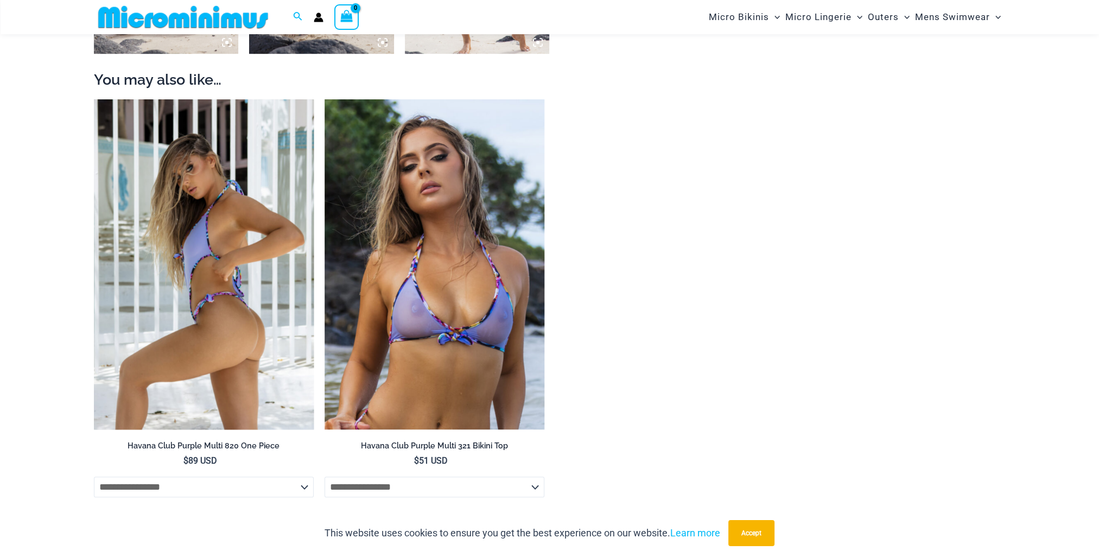
click at [220, 327] on img at bounding box center [204, 264] width 220 height 330
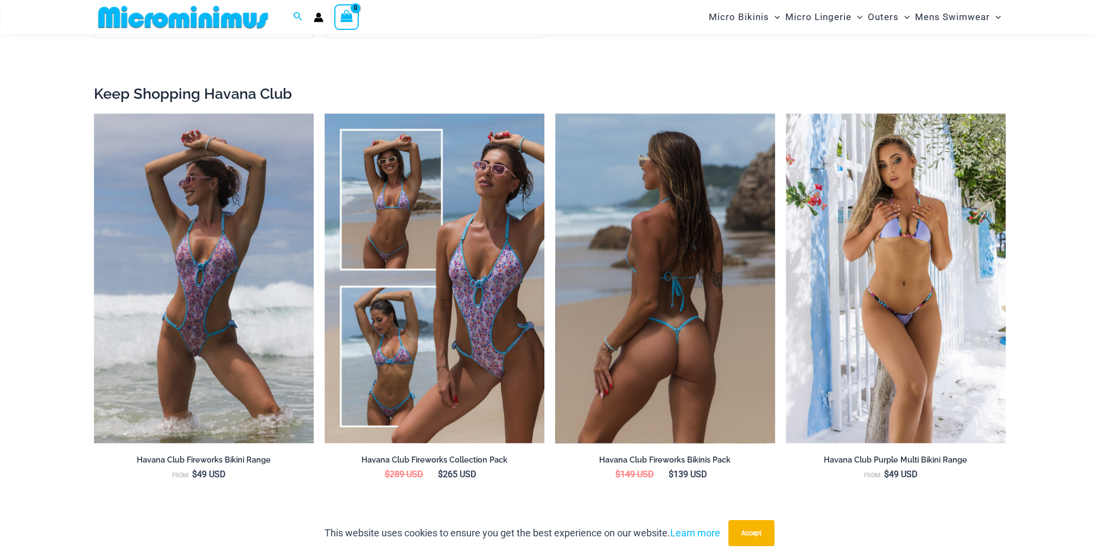
scroll to position [1672, 0]
